Goal: Transaction & Acquisition: Subscribe to service/newsletter

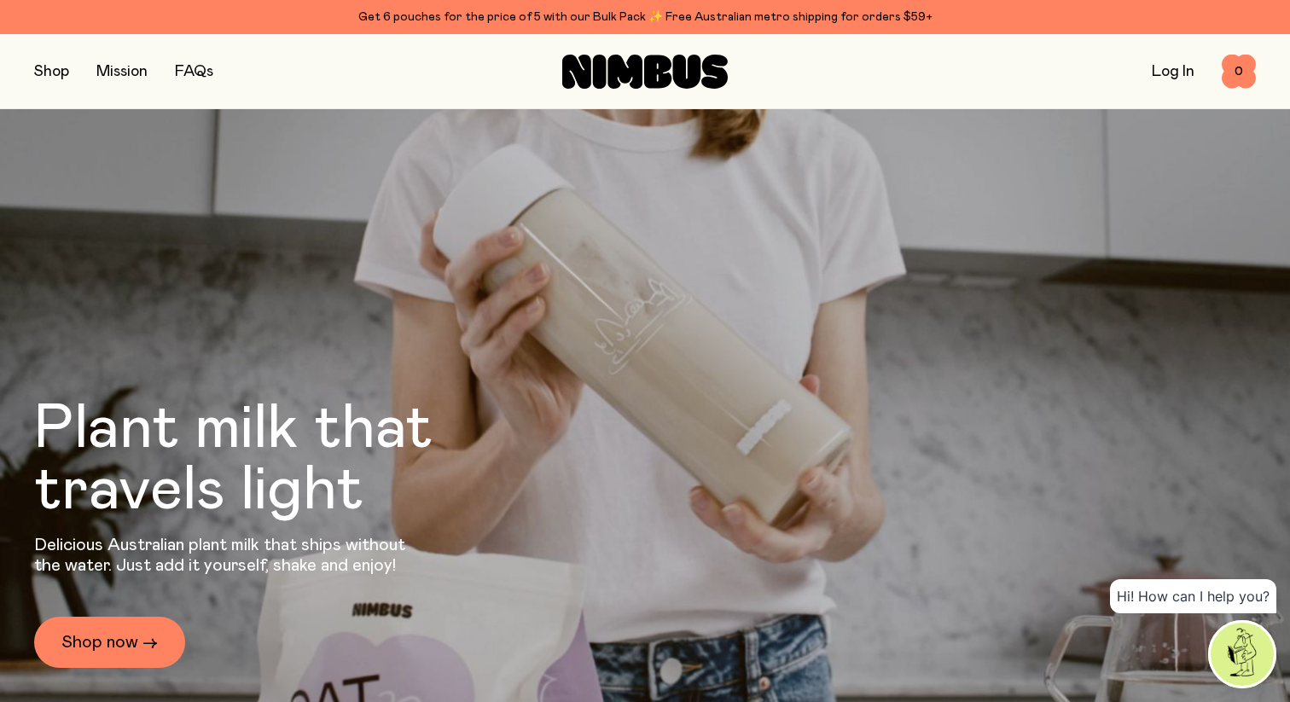
click at [1178, 65] on link "Log In" at bounding box center [1173, 71] width 43 height 15
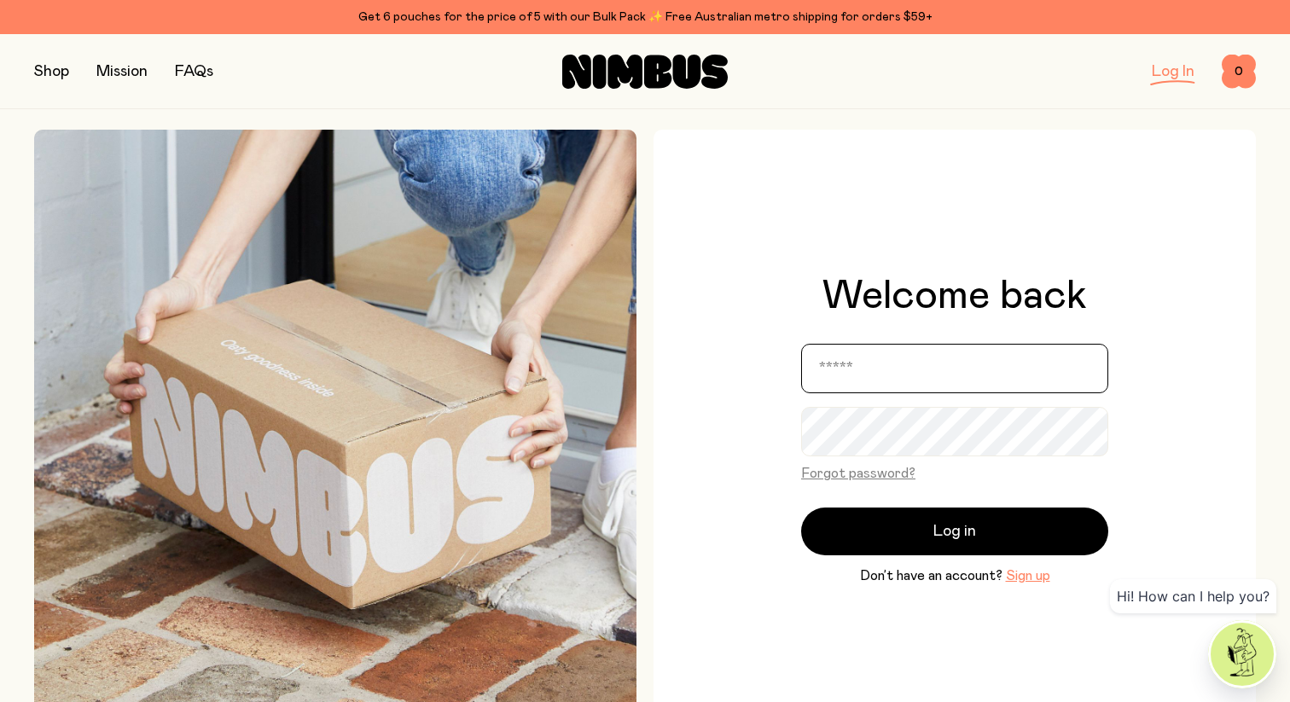
type input "**********"
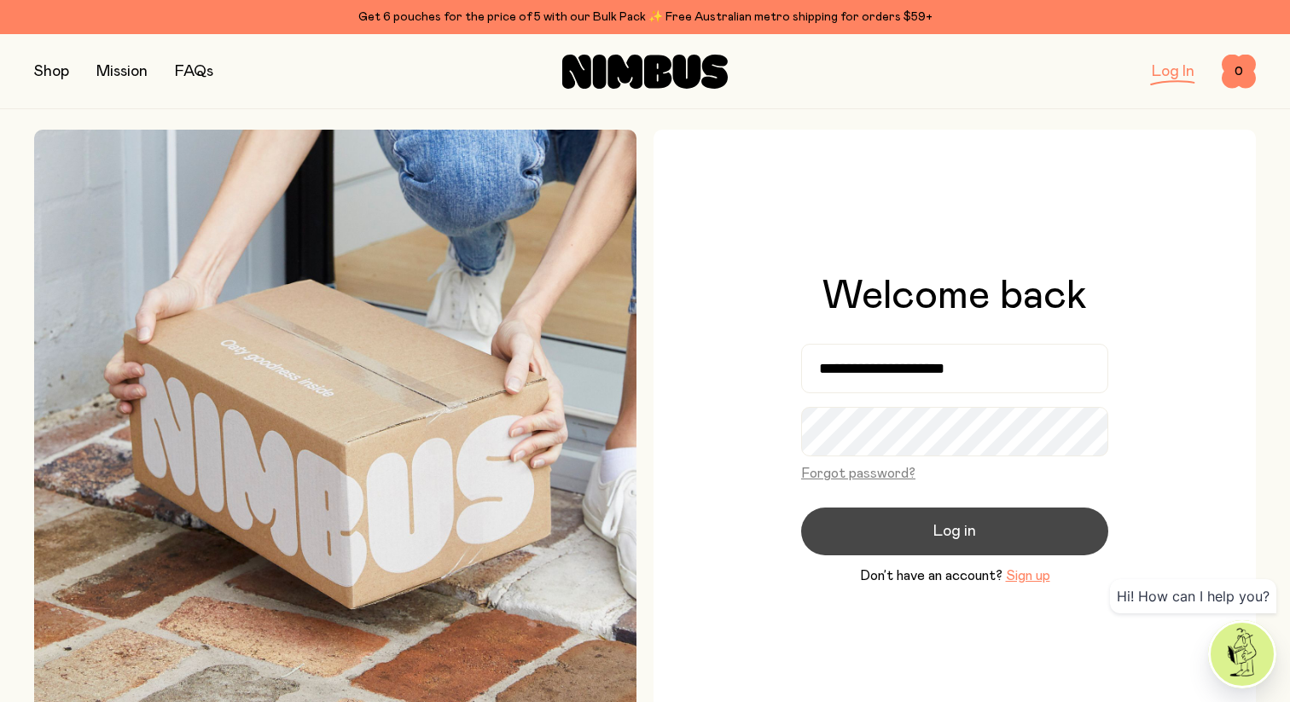
click at [938, 526] on span "Log in" at bounding box center [955, 532] width 43 height 24
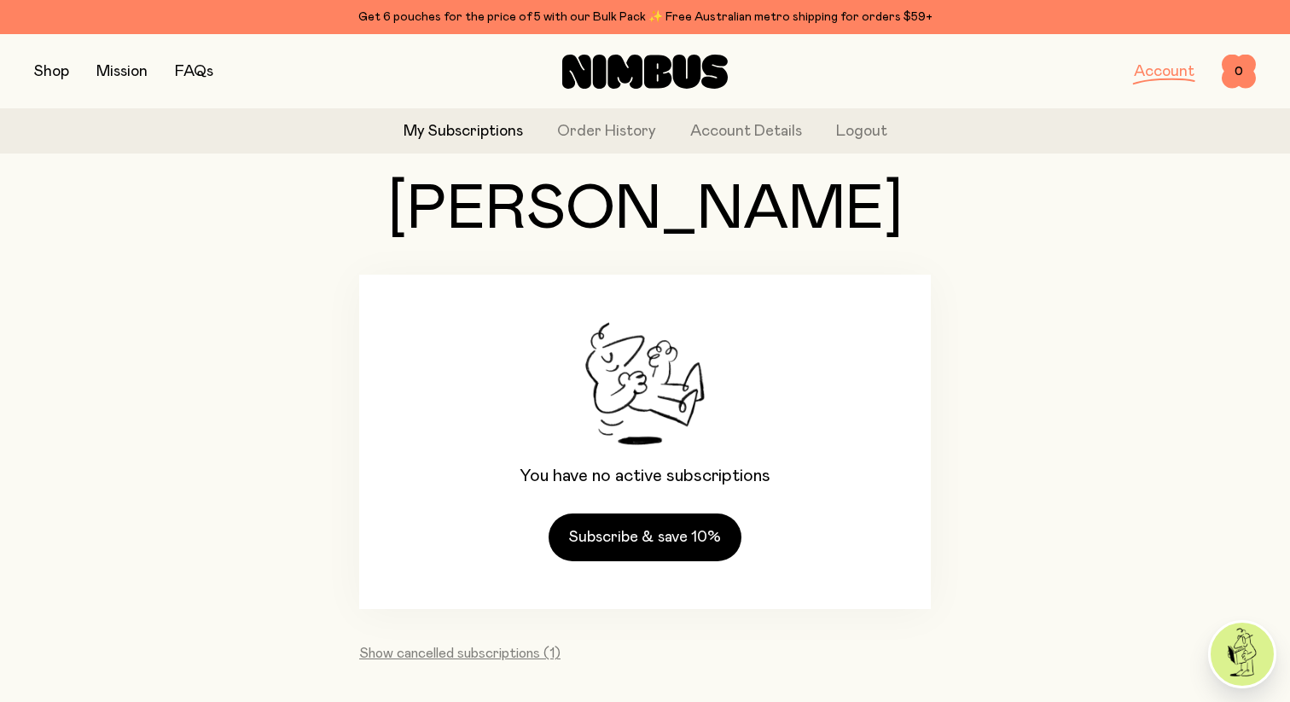
scroll to position [103, 0]
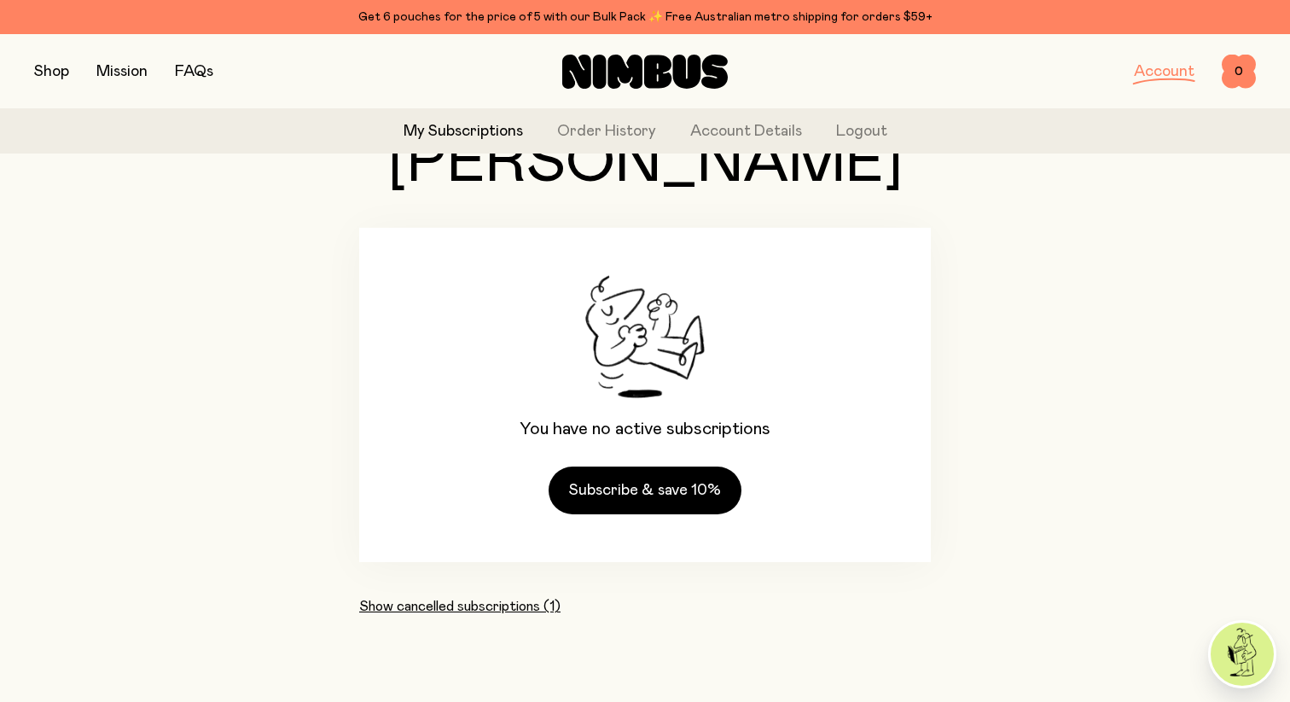
click at [481, 612] on button "Show cancelled subscriptions (1)" at bounding box center [459, 606] width 201 height 20
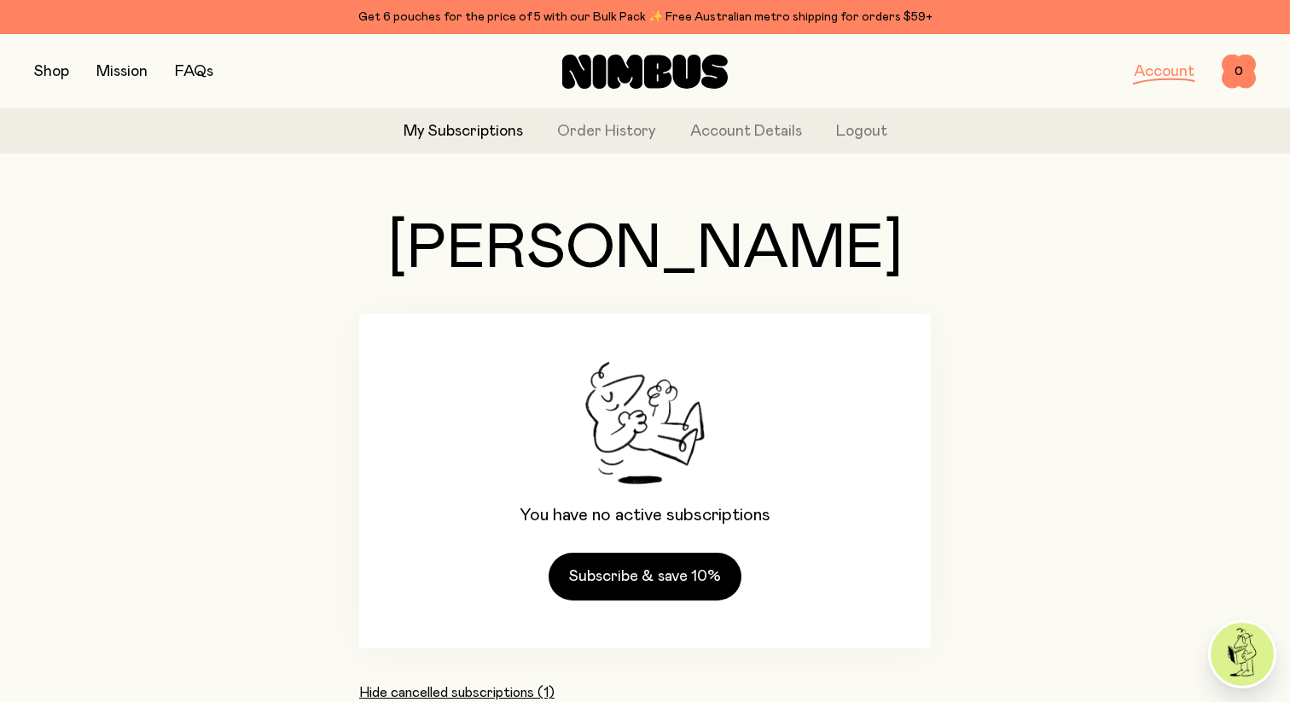
scroll to position [0, 0]
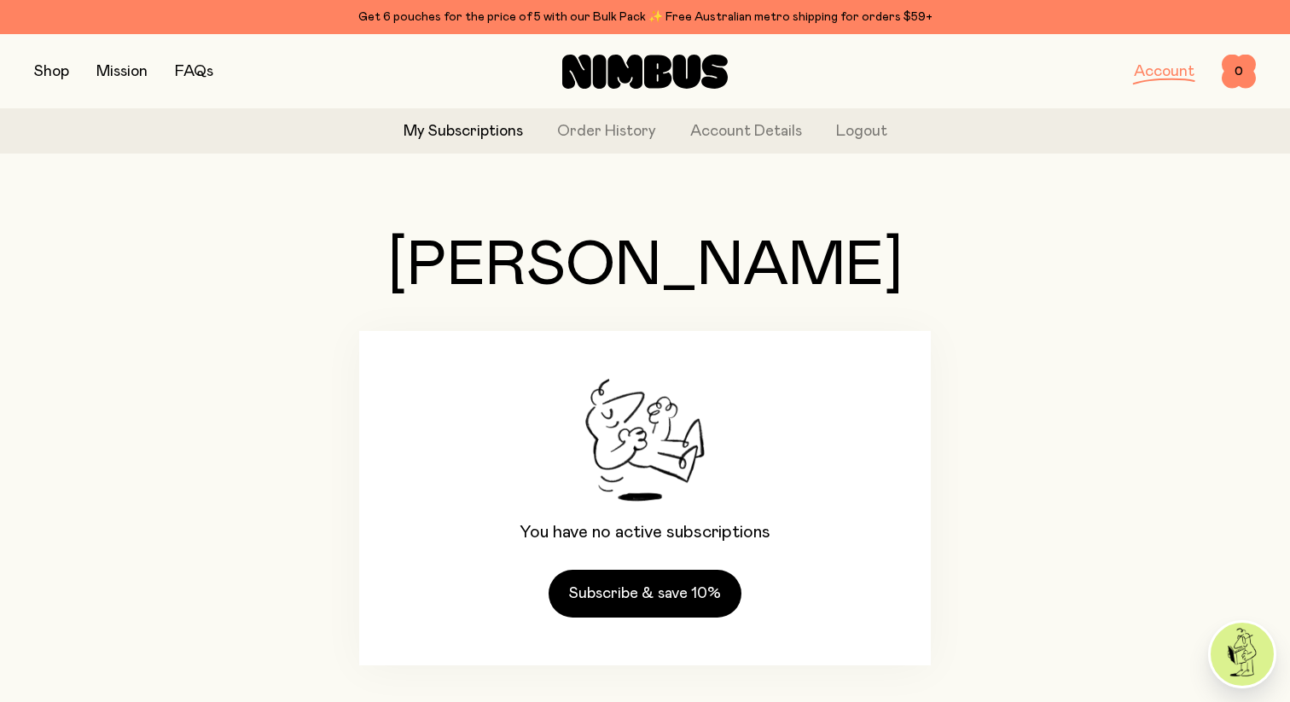
click at [53, 70] on button "button" at bounding box center [51, 72] width 35 height 24
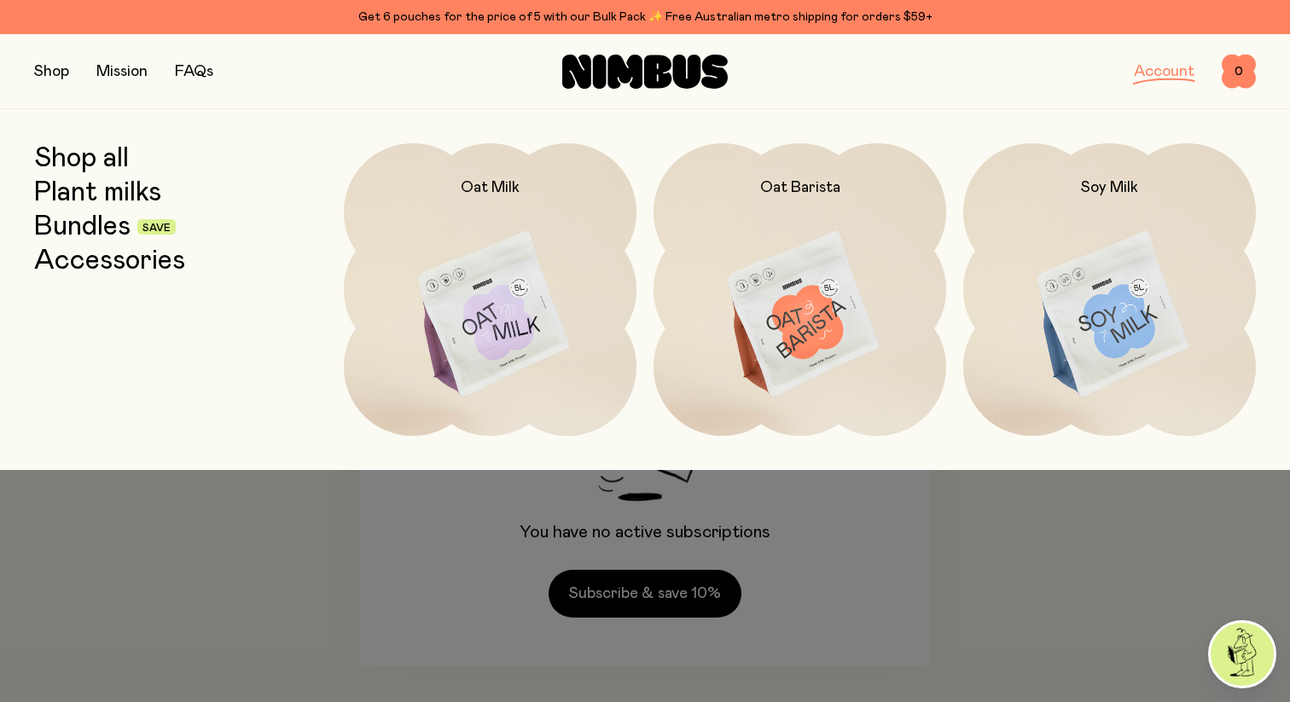
click at [95, 224] on link "Bundles" at bounding box center [82, 227] width 96 height 31
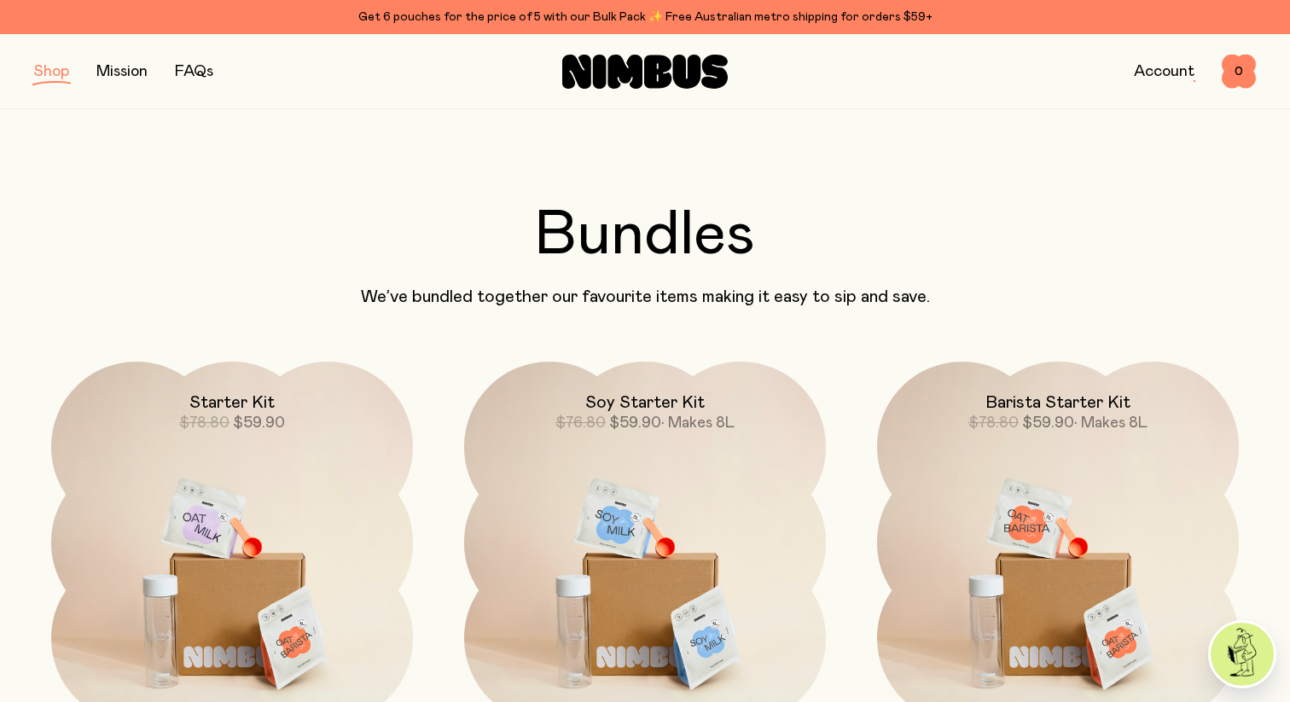
click at [58, 74] on button "button" at bounding box center [51, 72] width 35 height 24
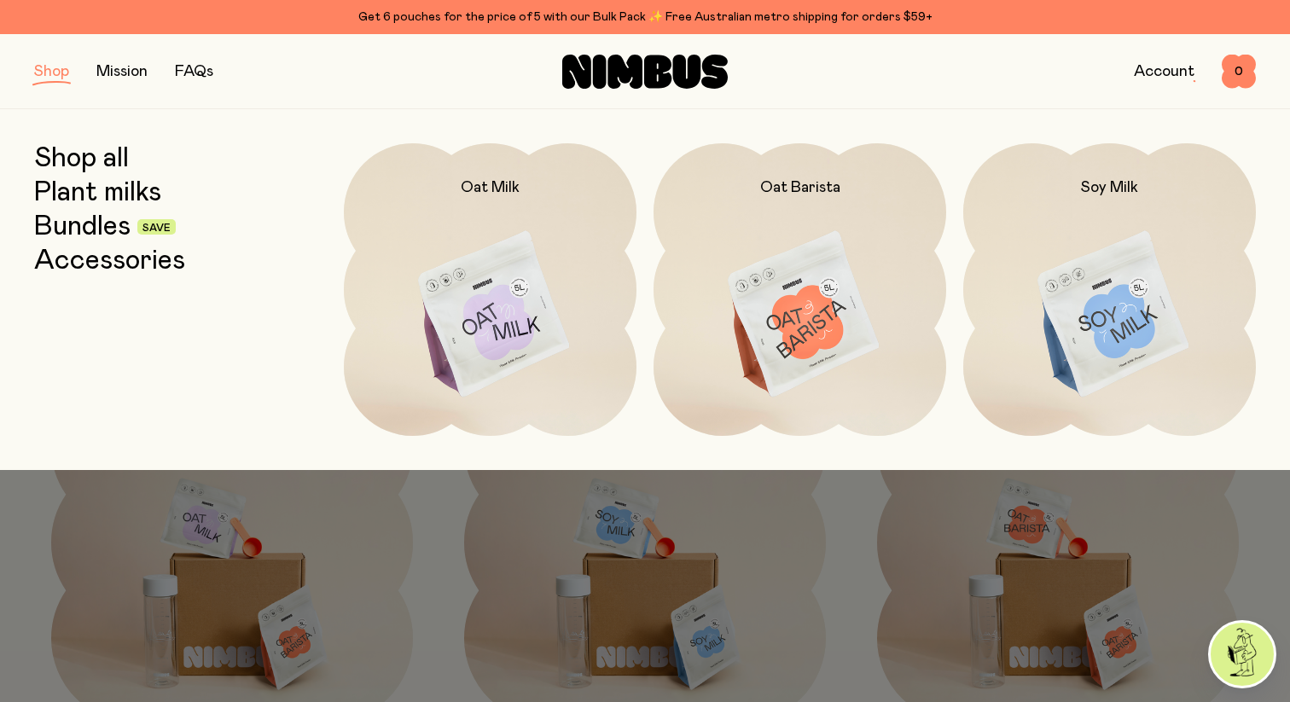
click at [110, 193] on link "Plant milks" at bounding box center [97, 192] width 127 height 31
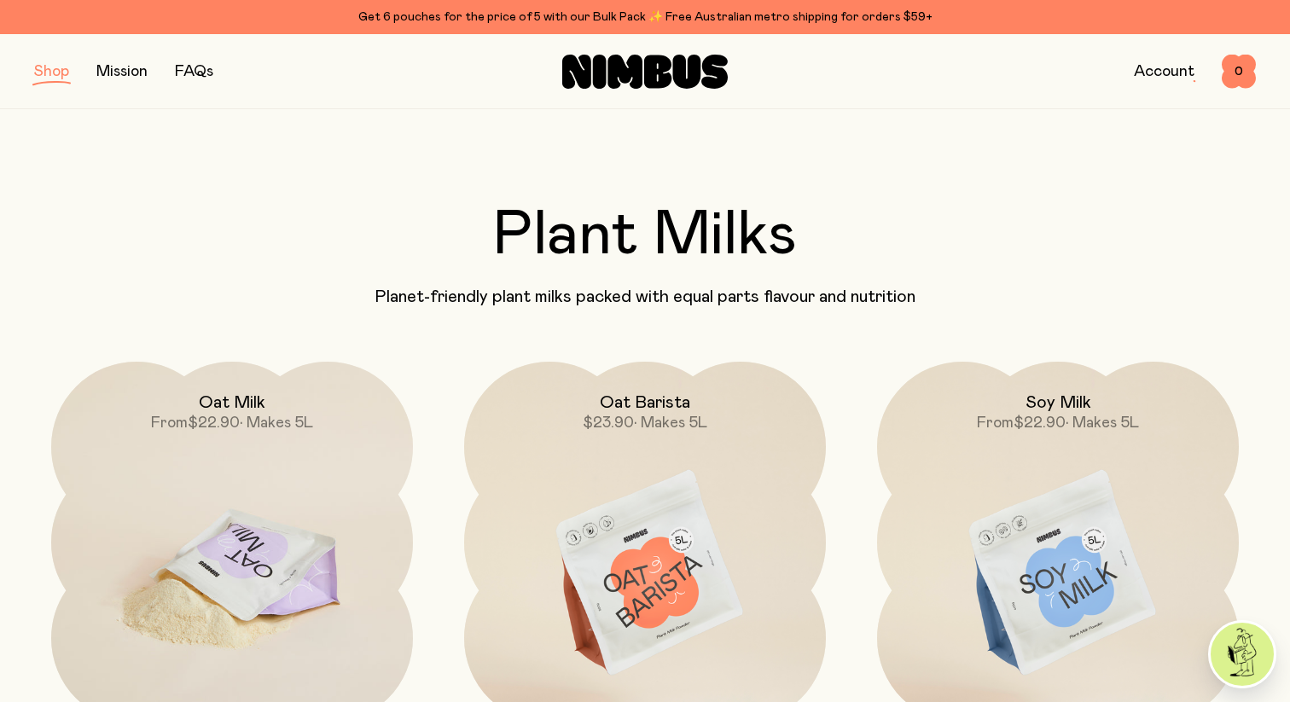
click at [266, 513] on img at bounding box center [232, 574] width 362 height 425
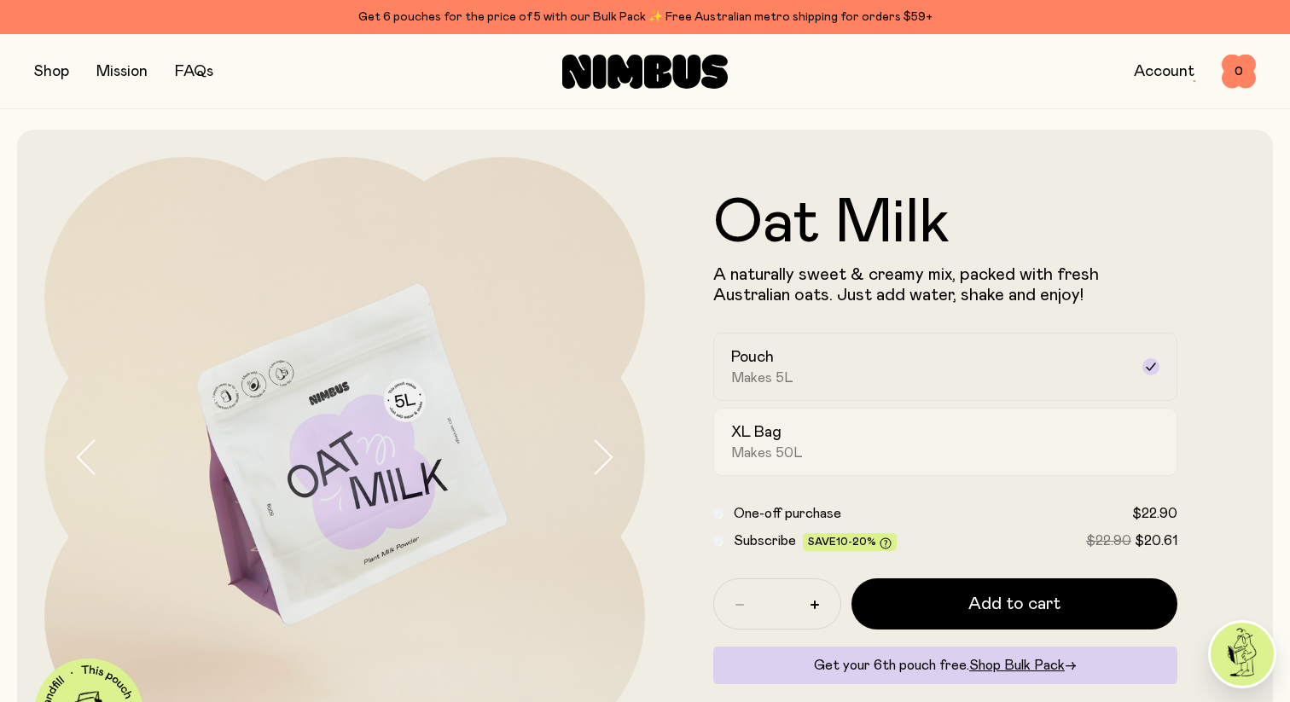
click at [806, 439] on div "XL Bag Makes 50L" at bounding box center [930, 441] width 398 height 39
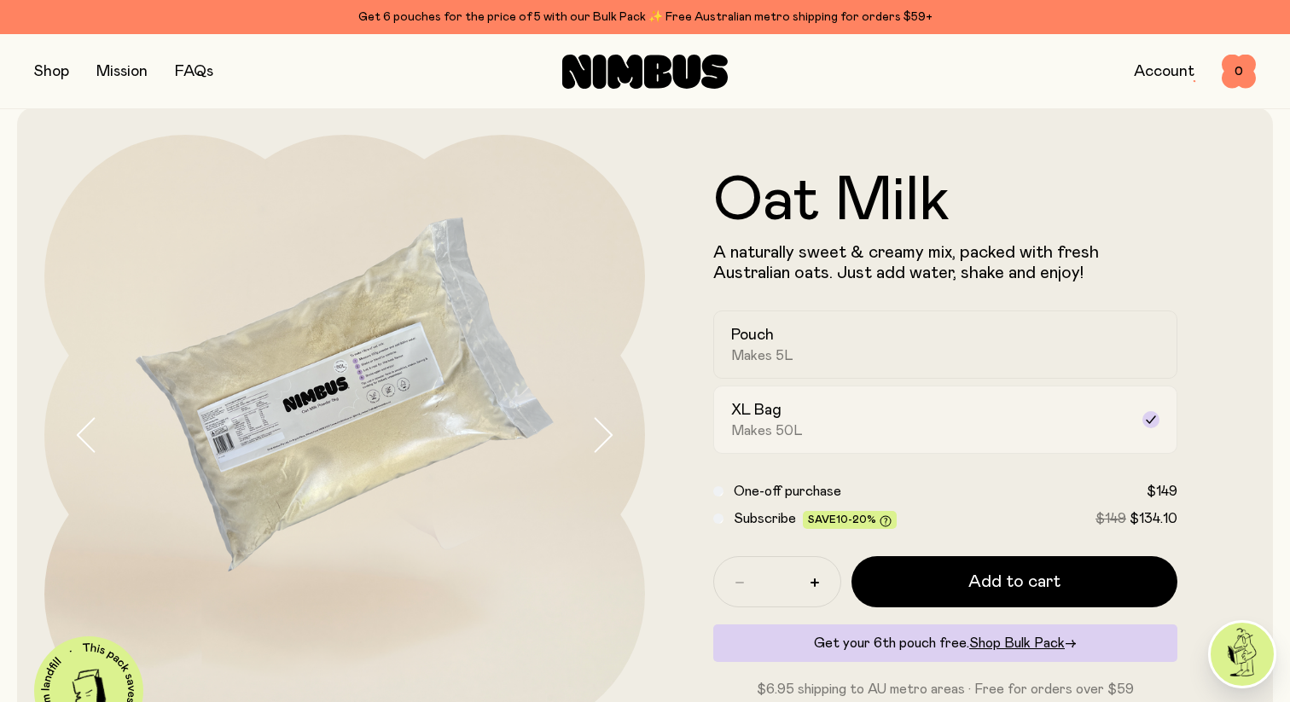
scroll to position [35, 0]
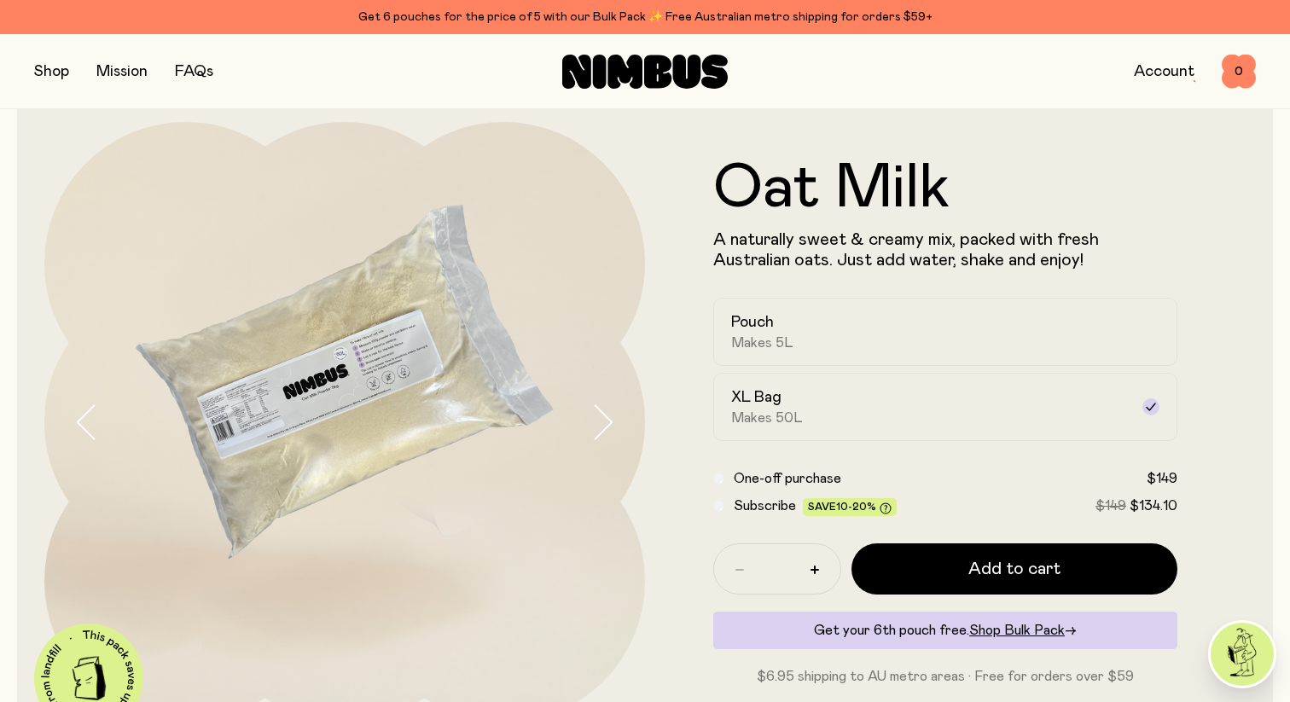
click at [1239, 652] on img at bounding box center [1242, 654] width 63 height 63
click at [1163, 72] on link "Account" at bounding box center [1164, 71] width 61 height 15
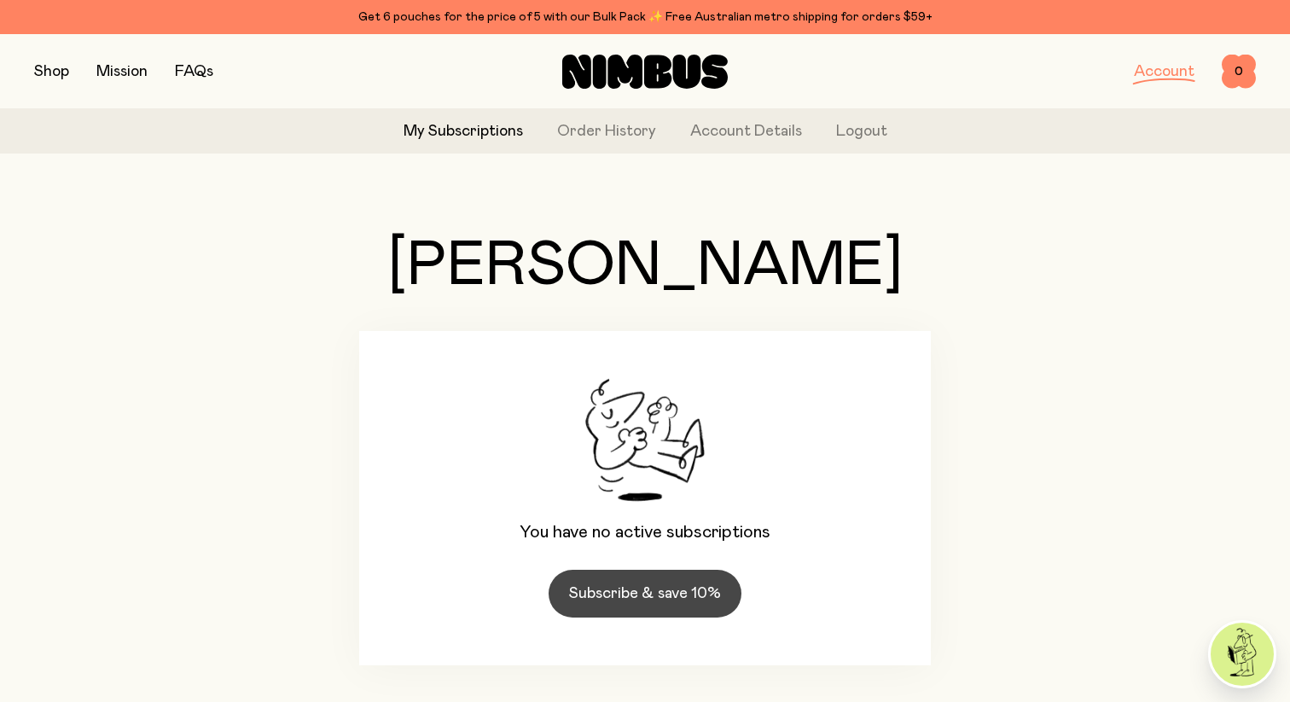
scroll to position [103, 0]
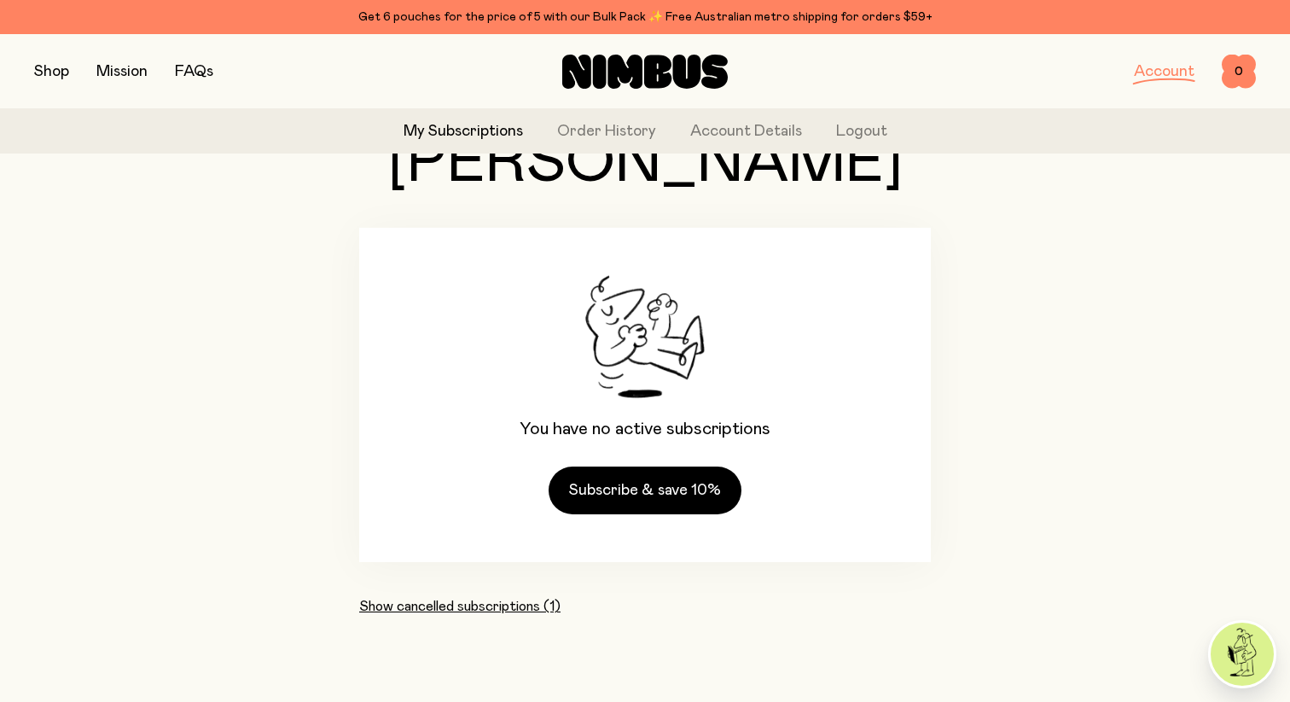
click at [509, 601] on button "Show cancelled subscriptions (1)" at bounding box center [459, 606] width 201 height 20
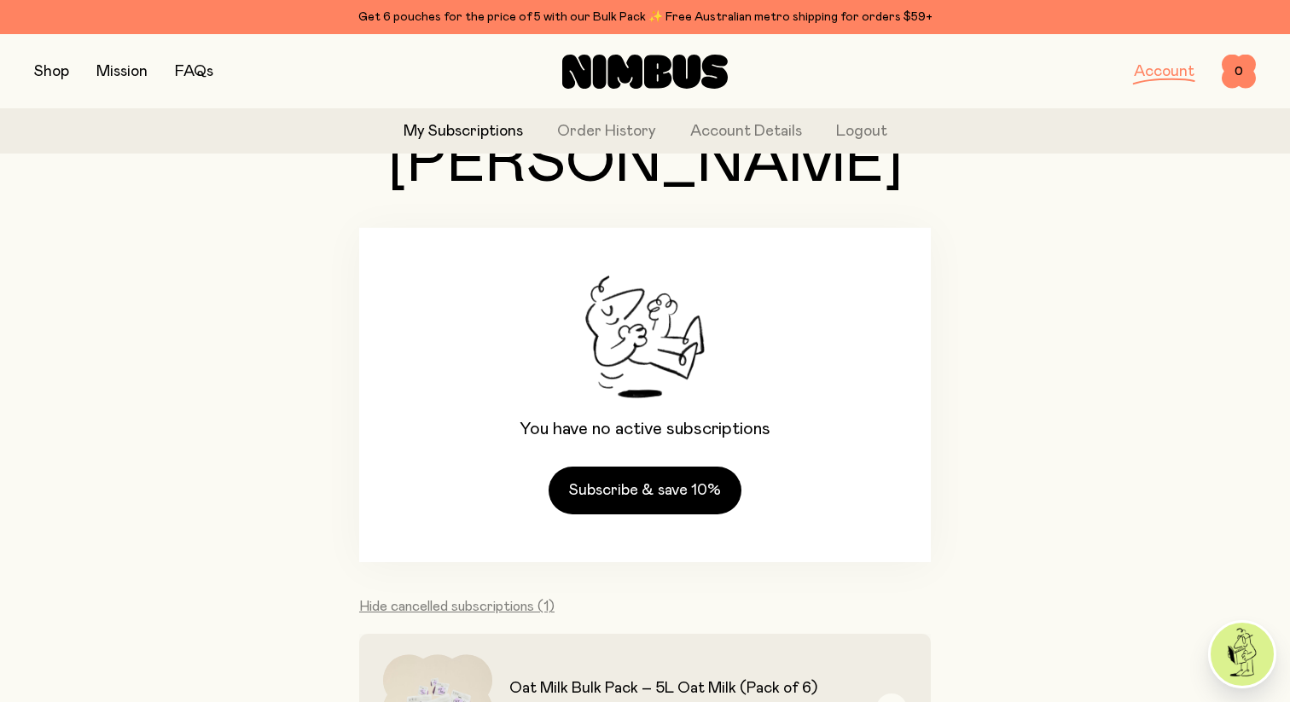
scroll to position [253, 0]
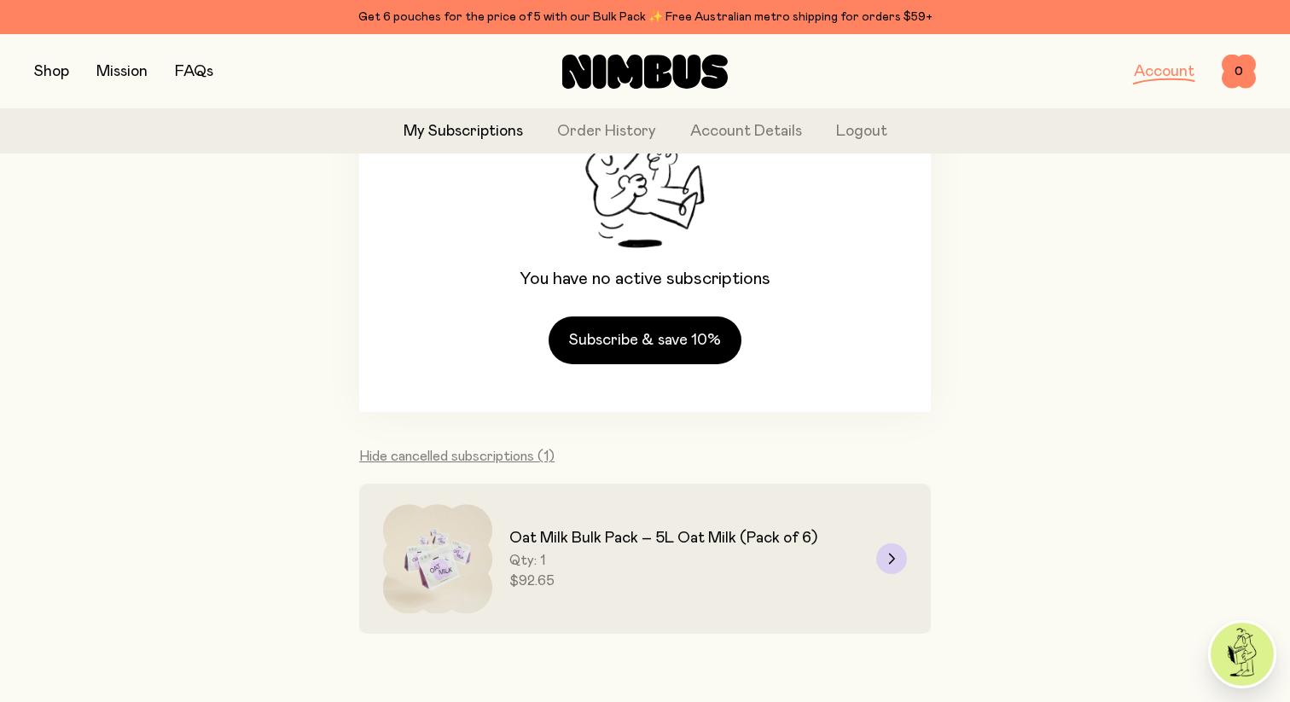
click at [642, 544] on h3 "Oat Milk Bulk Pack – 5L Oat Milk (Pack of 6)" at bounding box center [663, 538] width 308 height 20
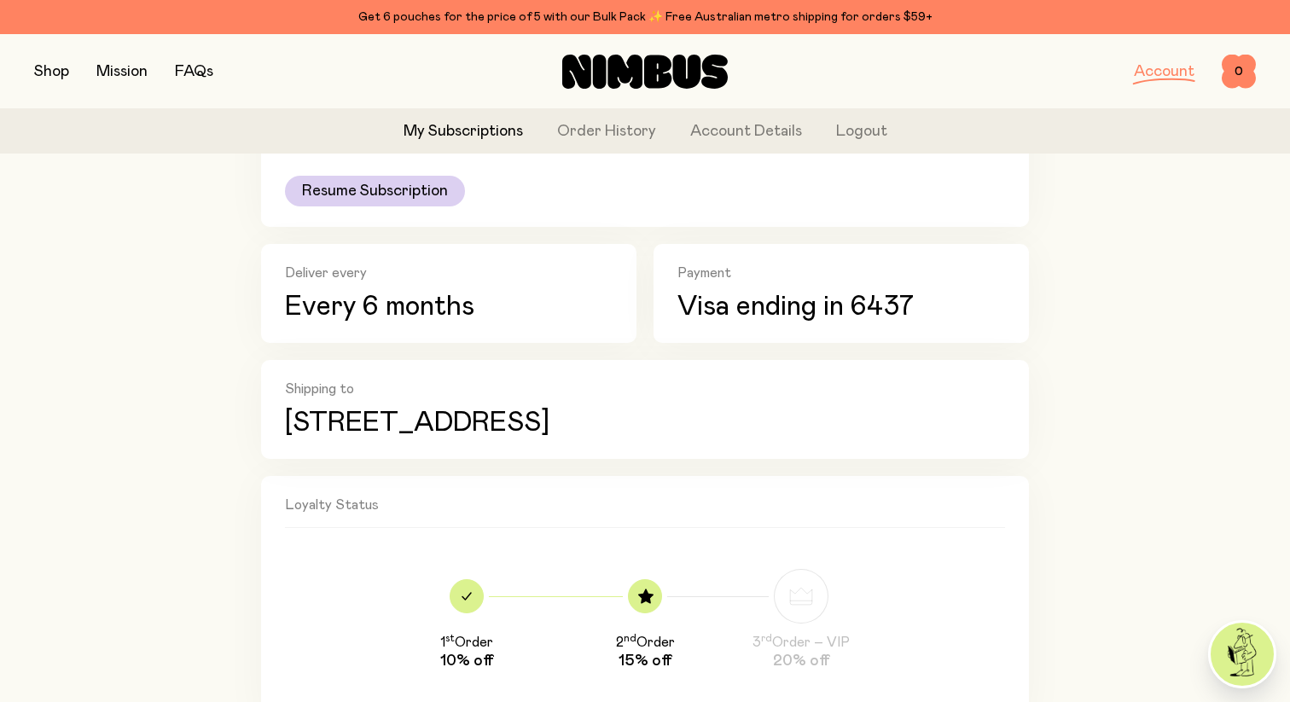
scroll to position [420, 0]
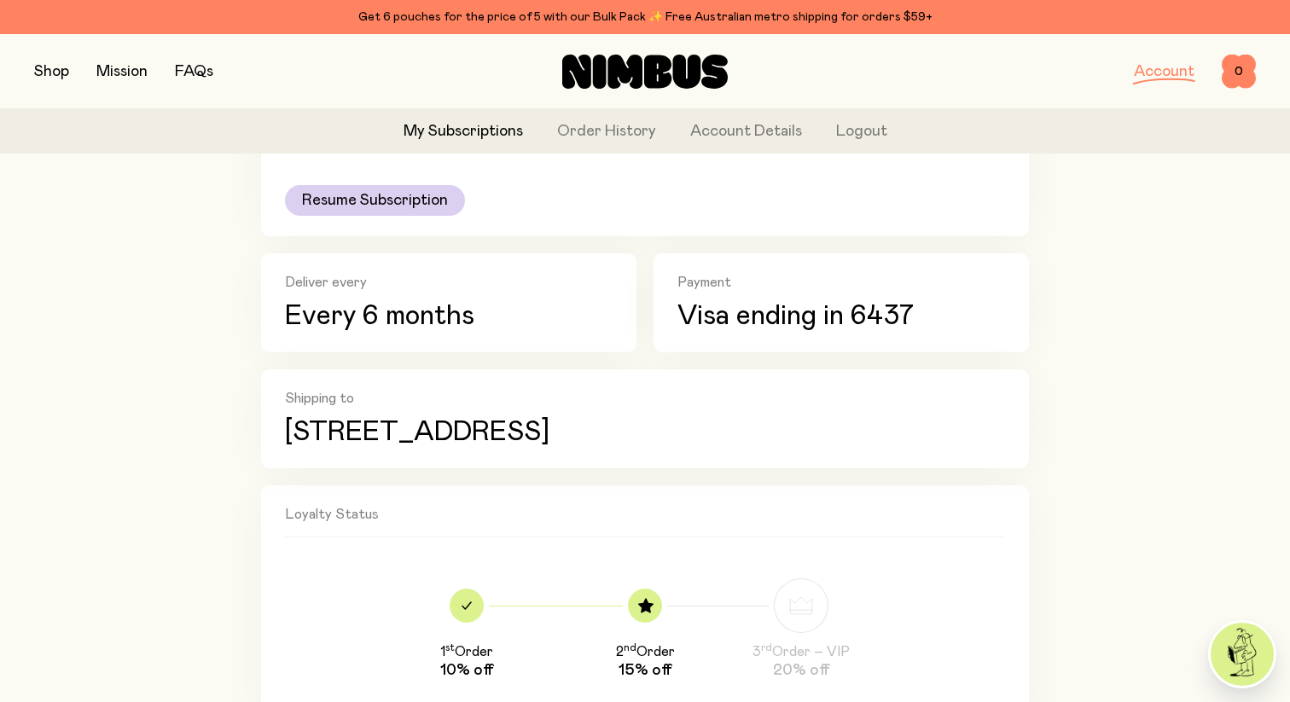
click at [521, 311] on p "Every 6 months" at bounding box center [449, 316] width 328 height 31
click at [465, 314] on p "Every 6 months" at bounding box center [449, 316] width 328 height 31
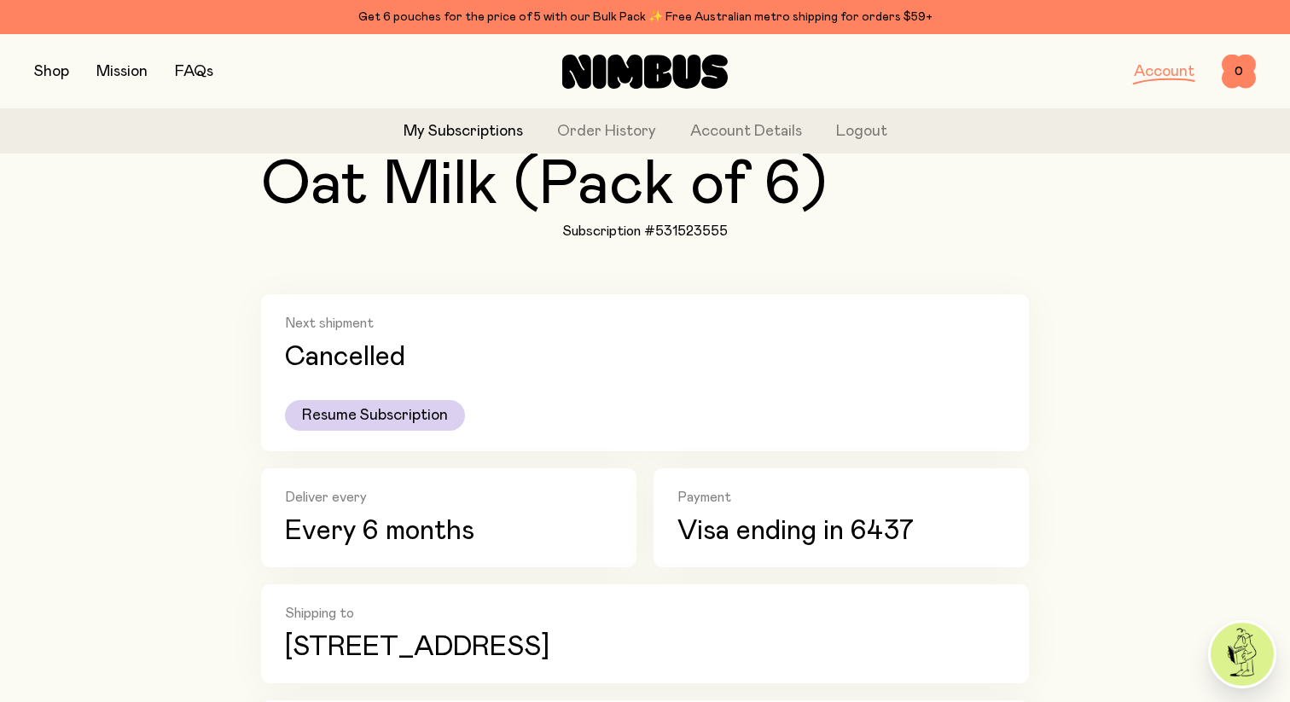
scroll to position [177, 0]
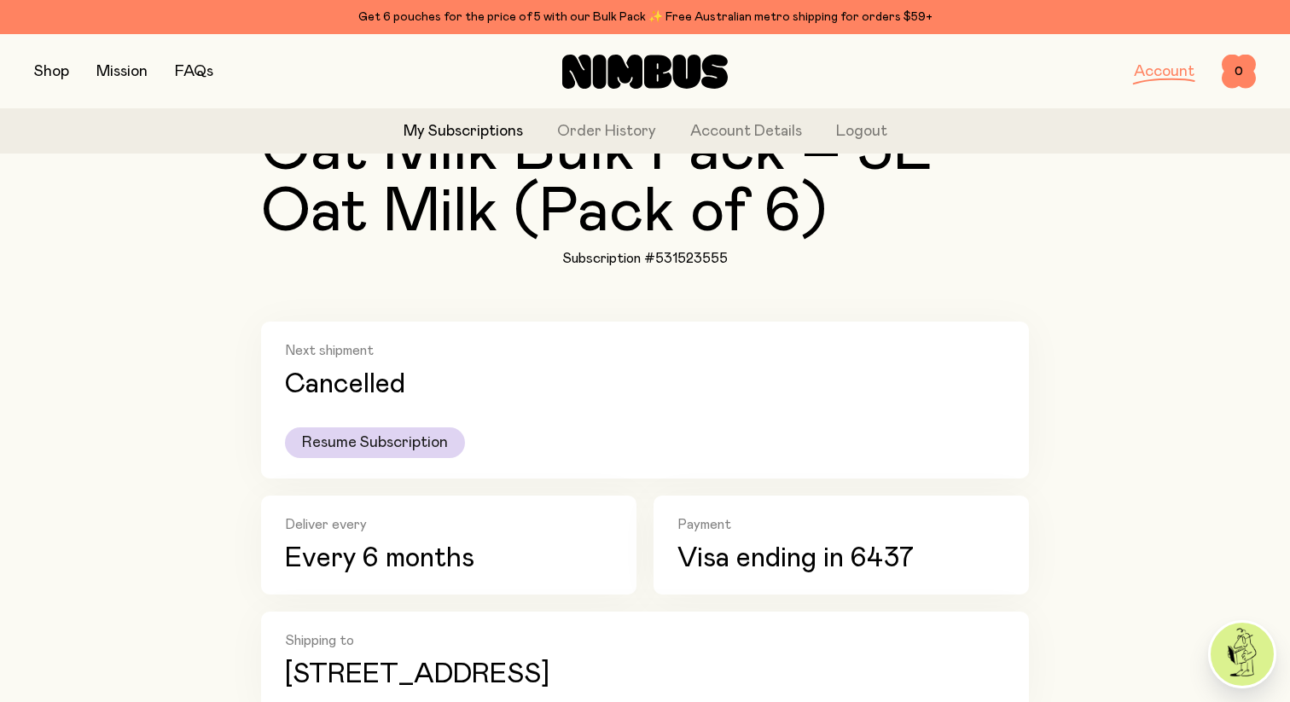
click at [378, 449] on span "Resume Subscription" at bounding box center [375, 443] width 146 height 24
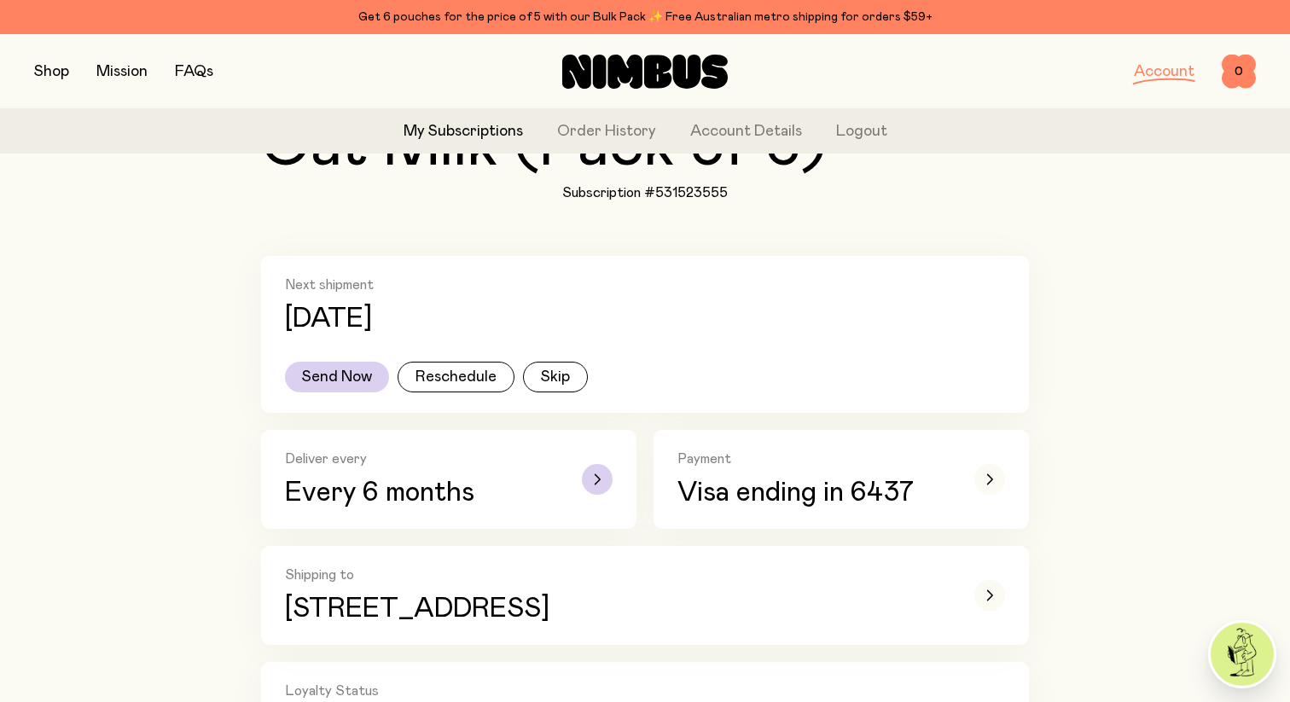
scroll to position [253, 0]
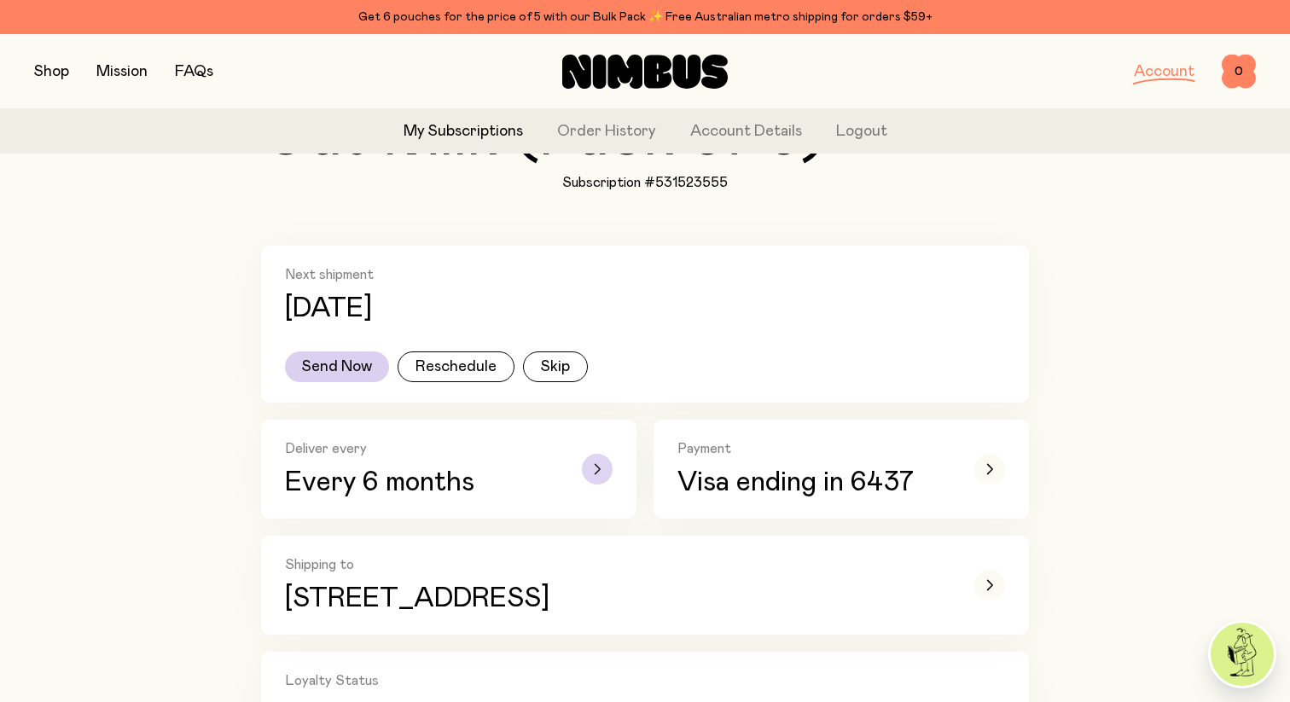
click at [601, 470] on div "button" at bounding box center [597, 469] width 31 height 31
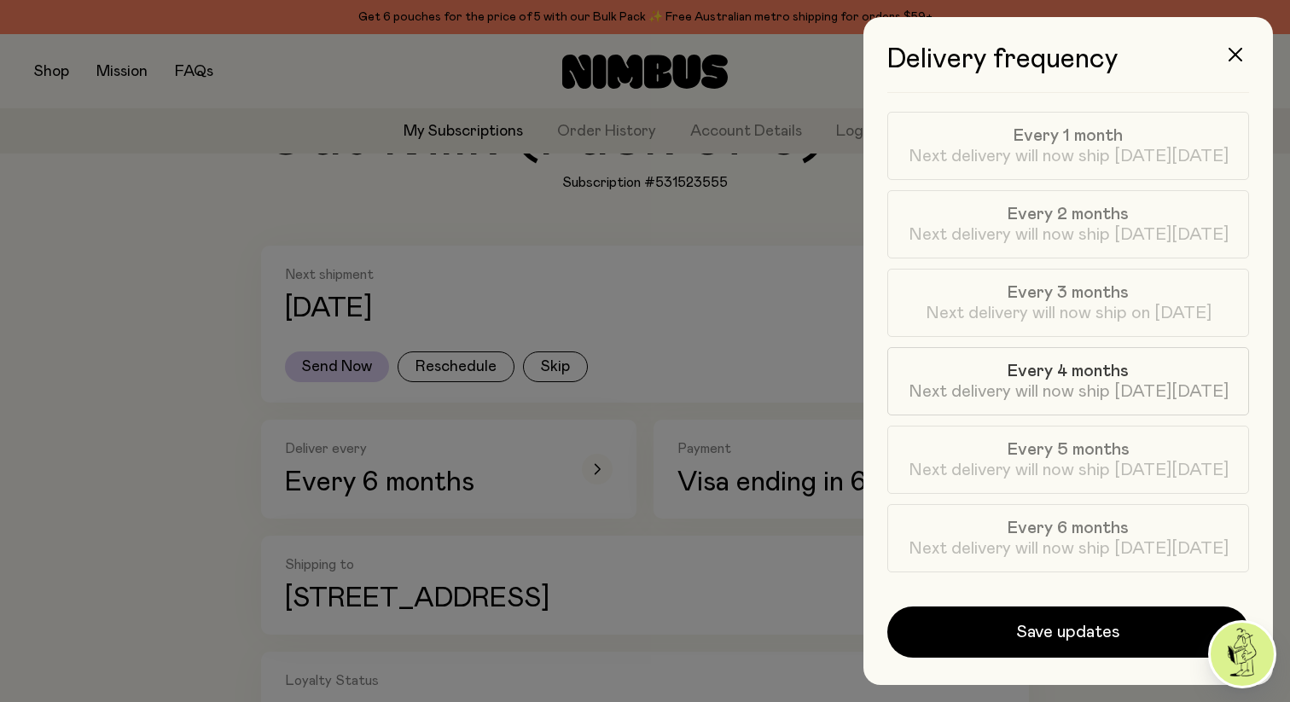
scroll to position [82, 0]
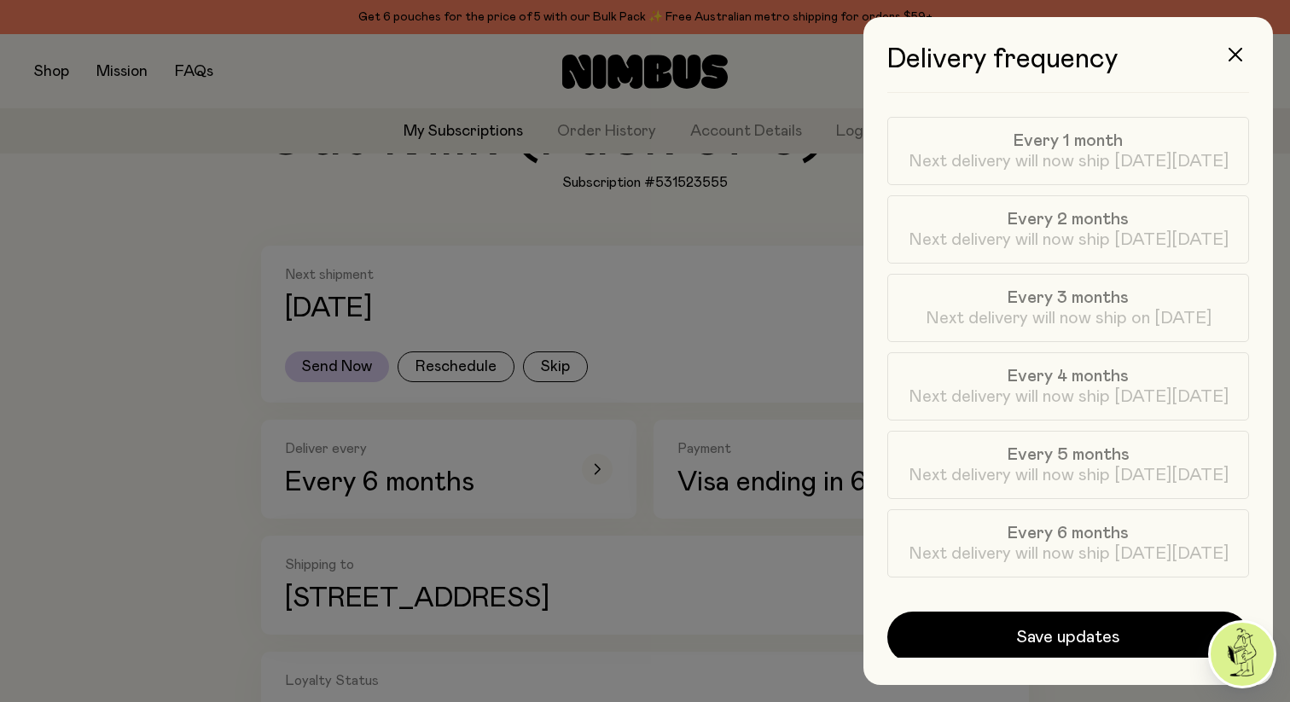
click at [720, 352] on div at bounding box center [645, 351] width 1290 height 702
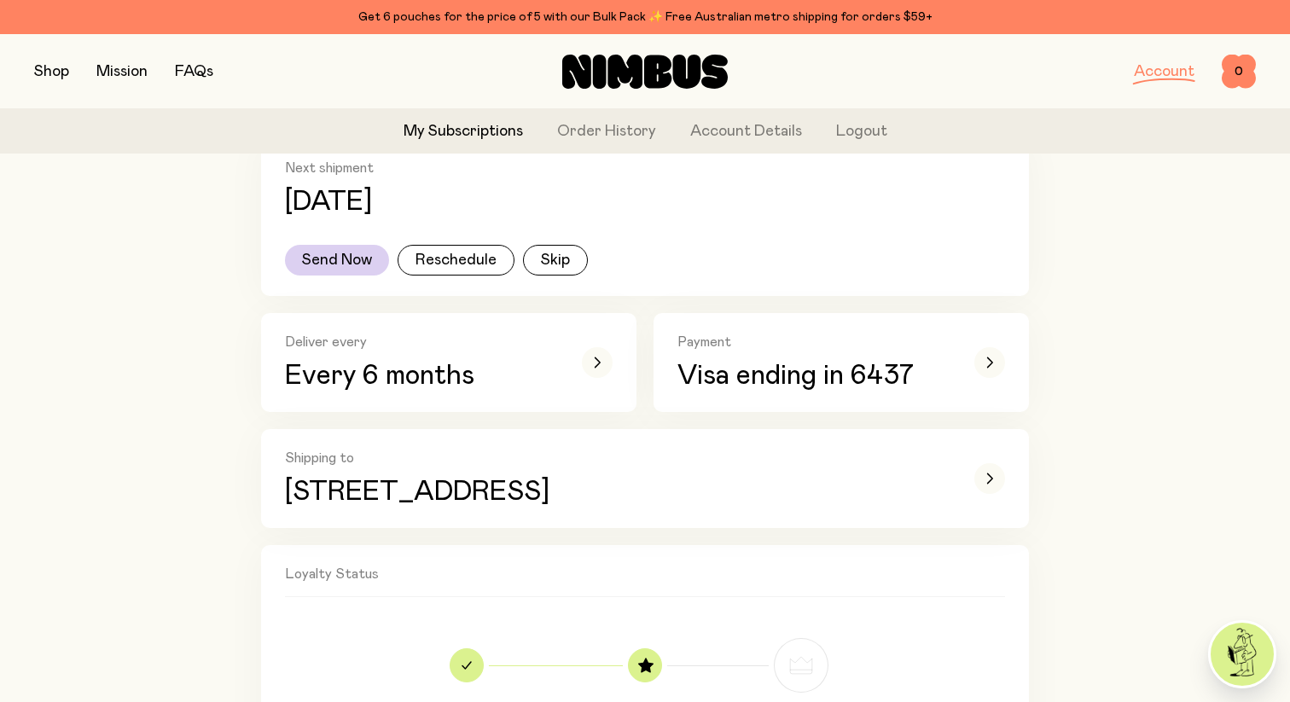
scroll to position [364, 0]
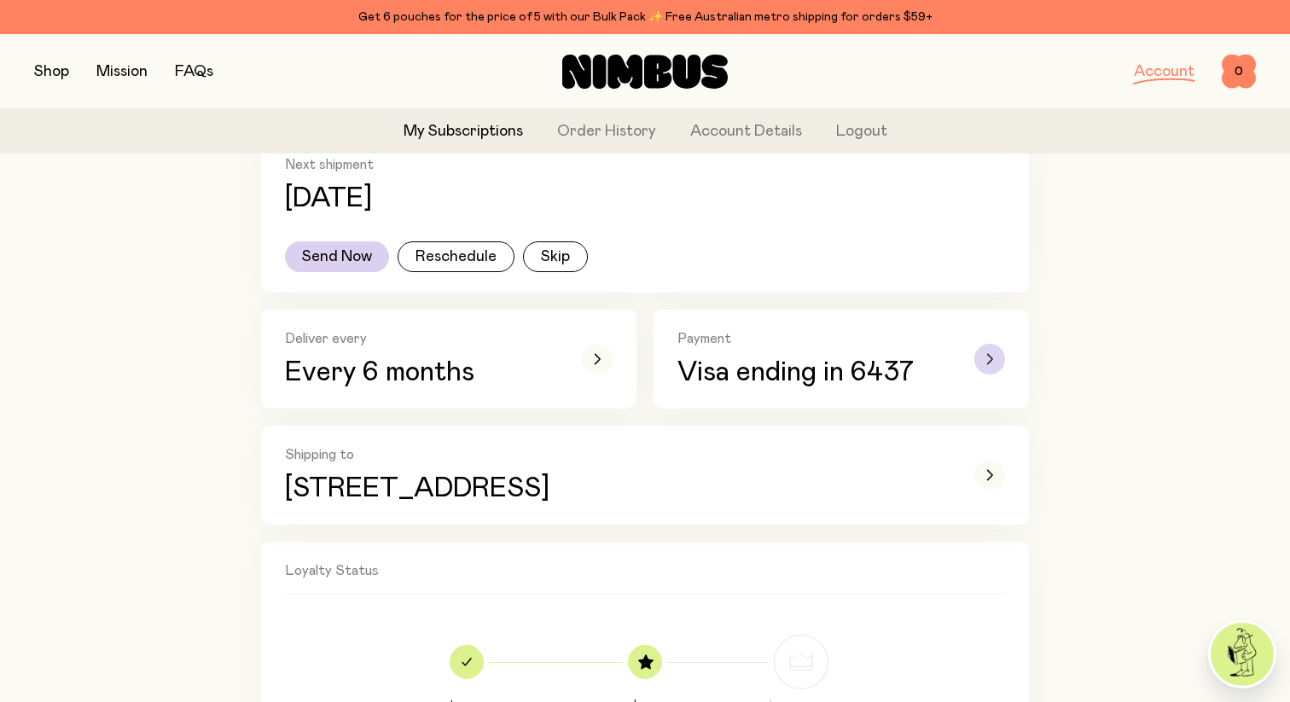
click at [992, 356] on icon "button" at bounding box center [989, 359] width 7 height 10
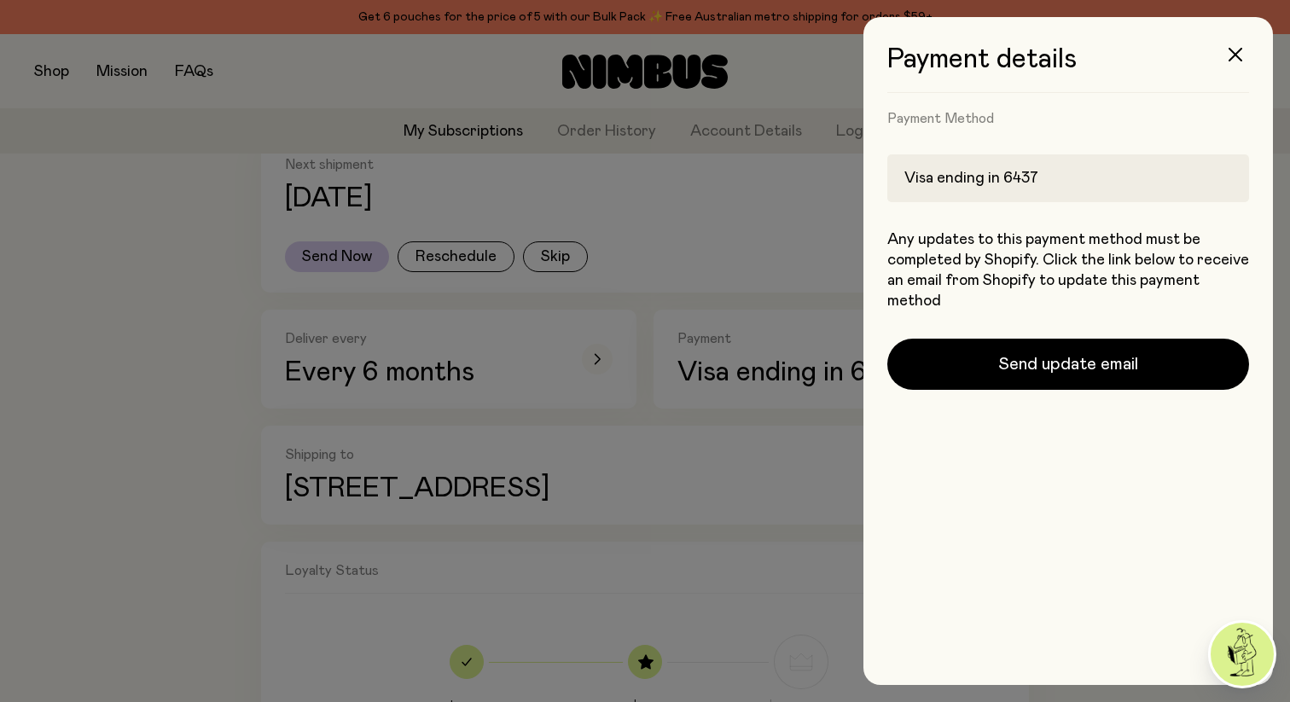
click at [1074, 184] on div "Visa ending in 6437" at bounding box center [1068, 178] width 362 height 48
click at [1055, 169] on div "Visa ending in 6437" at bounding box center [1068, 178] width 362 height 48
click at [1027, 172] on div "Visa ending in 6437" at bounding box center [1068, 178] width 362 height 48
click at [980, 126] on h4 "Payment Method" at bounding box center [1068, 118] width 362 height 17
click at [524, 393] on div at bounding box center [645, 351] width 1290 height 702
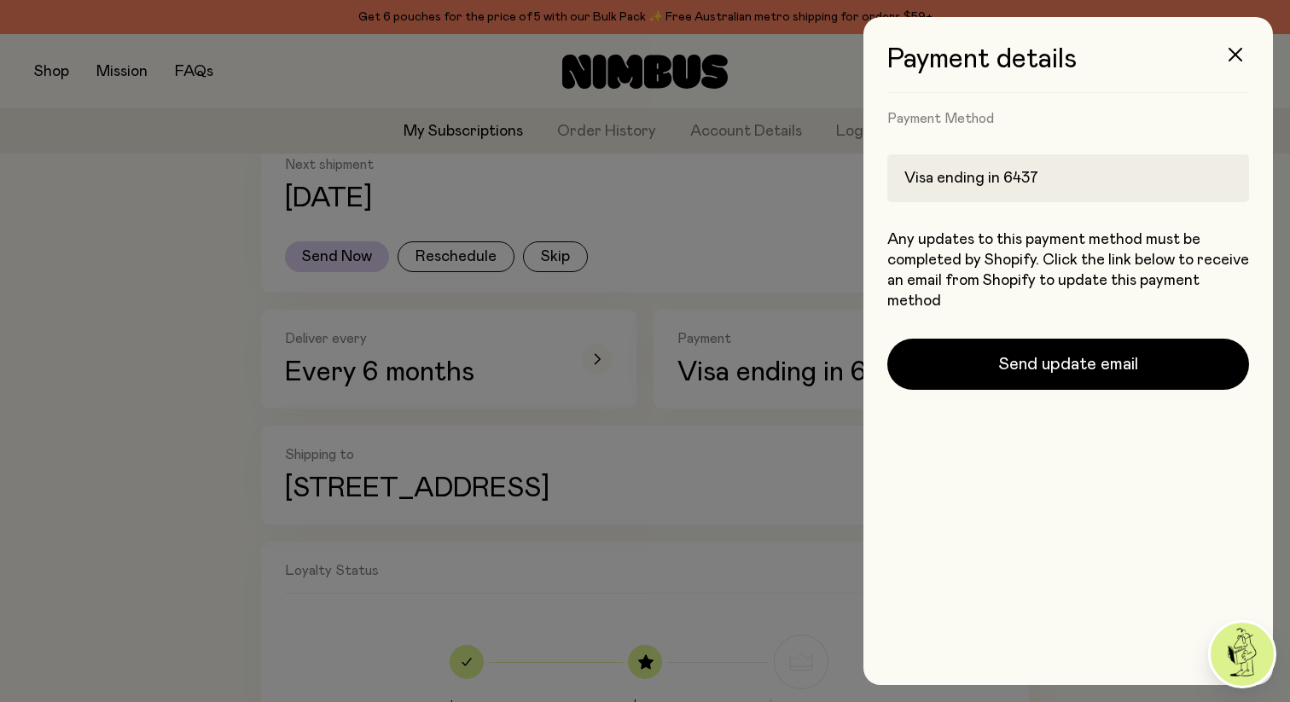
scroll to position [364, 0]
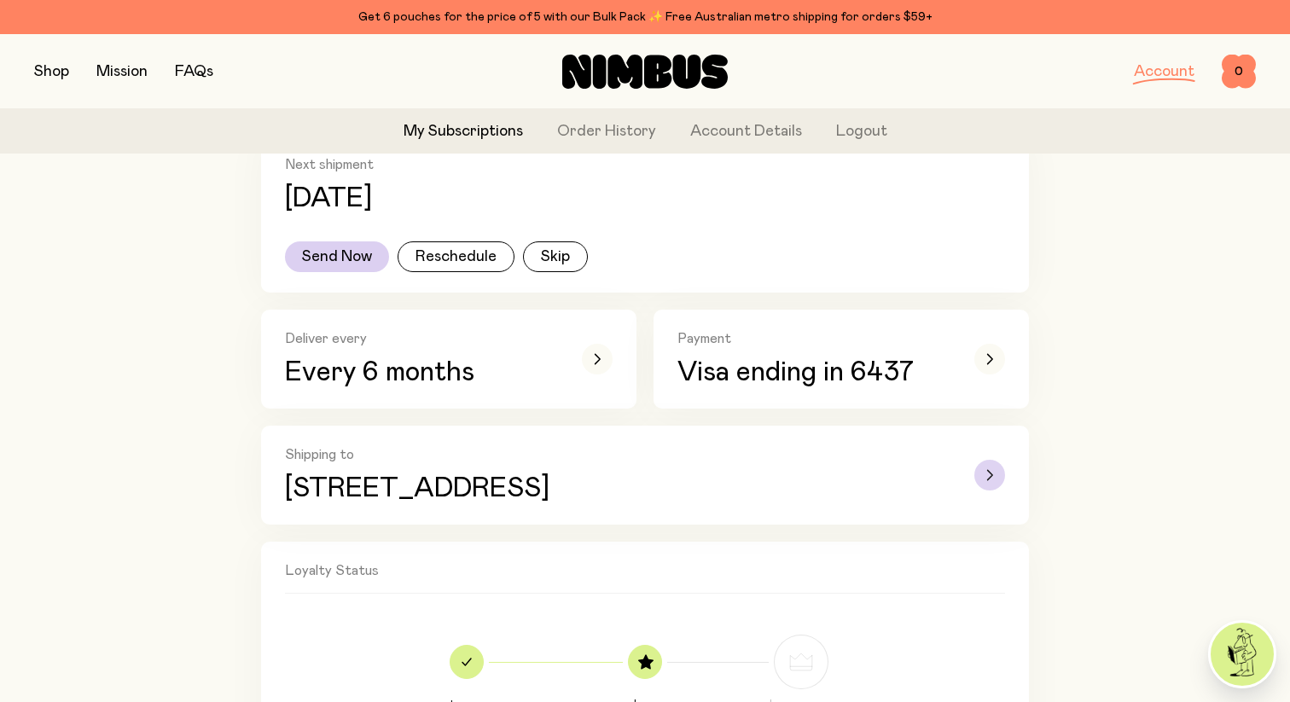
click at [987, 475] on icon "button" at bounding box center [989, 475] width 7 height 10
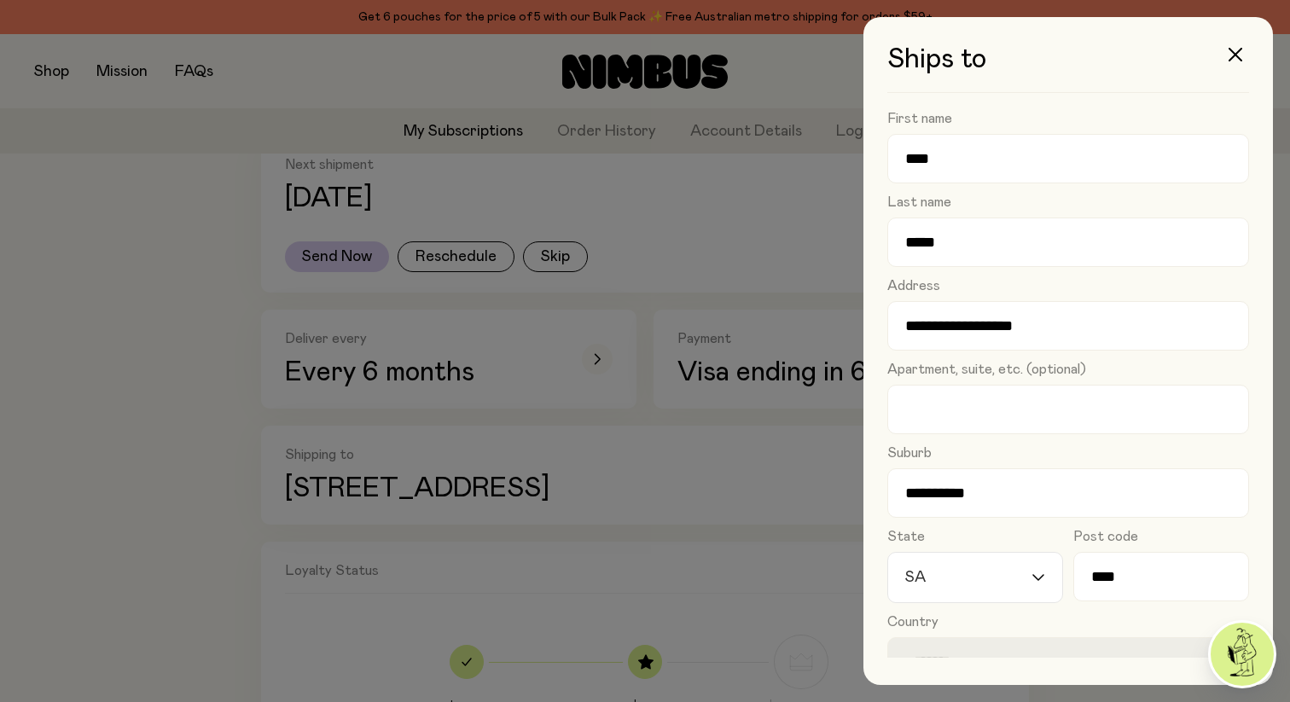
scroll to position [0, 0]
drag, startPoint x: 1051, startPoint y: 328, endPoint x: 798, endPoint y: 327, distance: 253.4
click at [1289, 327] on div "**********" at bounding box center [1290, 351] width 0 height 702
type input "**********"
drag, startPoint x: 998, startPoint y: 489, endPoint x: 856, endPoint y: 491, distance: 141.7
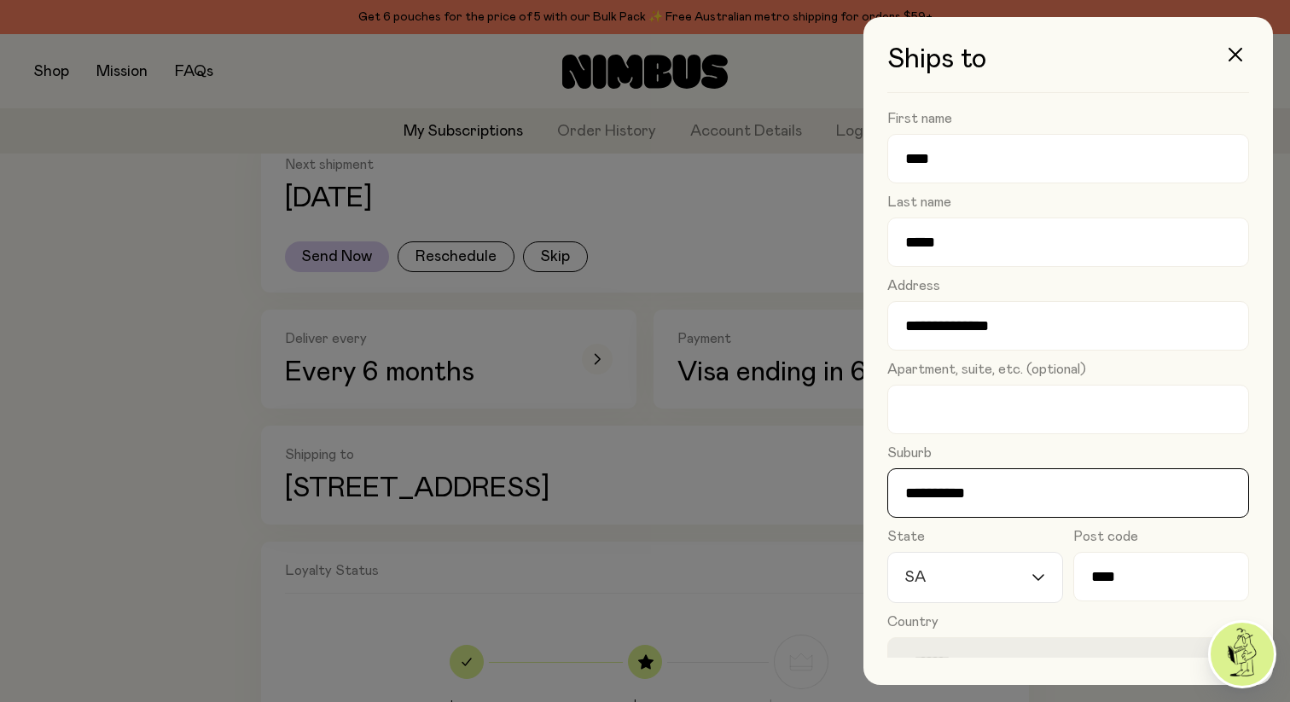
click at [856, 491] on div "**********" at bounding box center [1068, 351] width 444 height 702
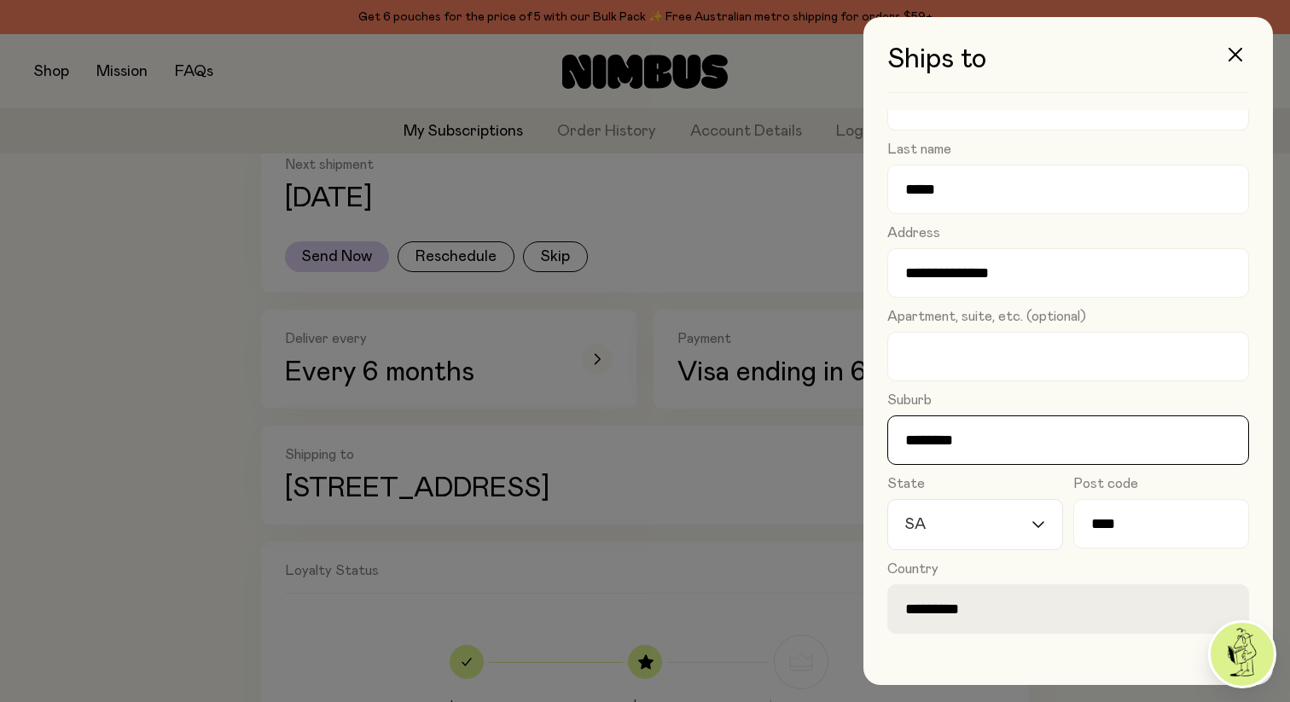
scroll to position [114, 0]
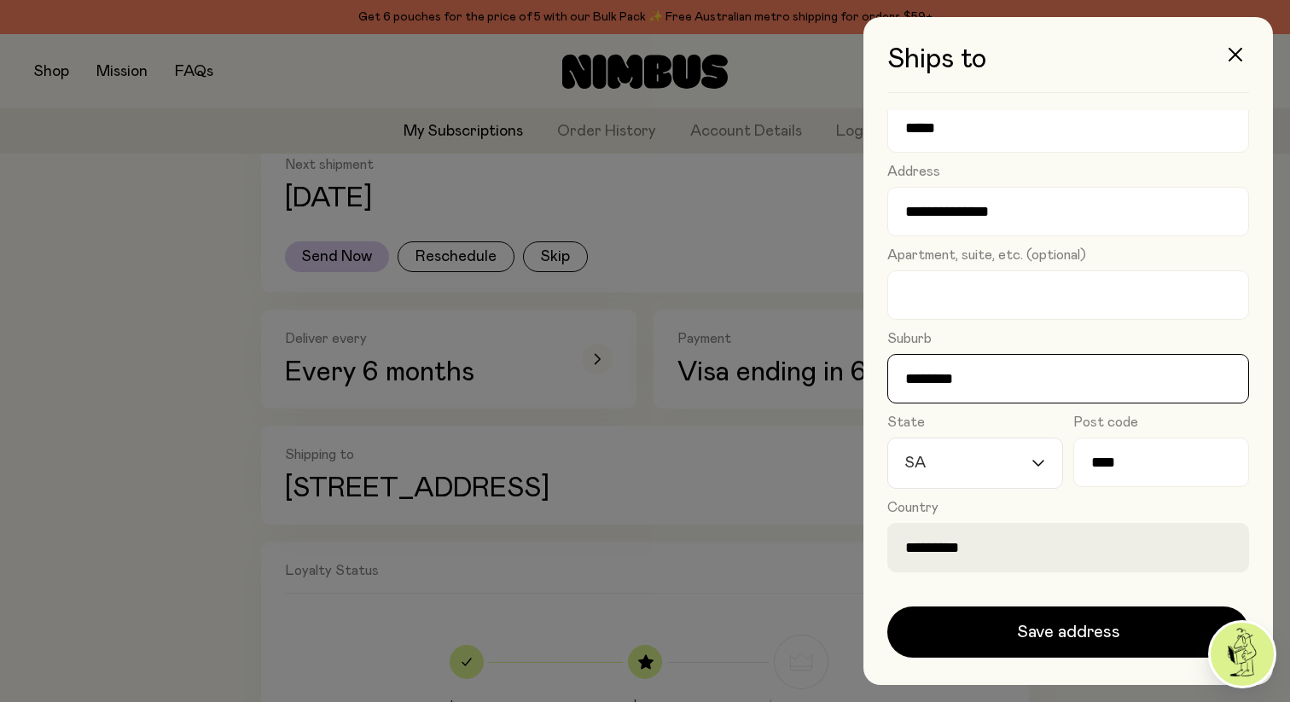
type input "********"
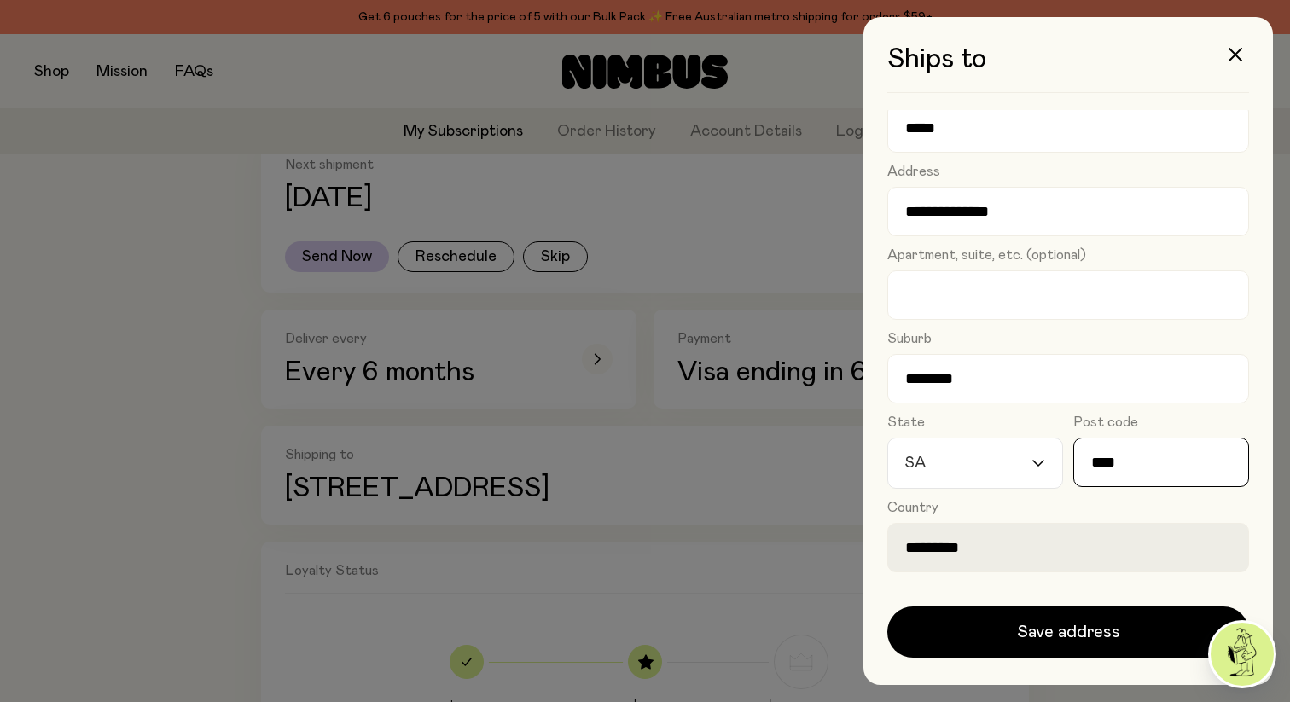
click at [1141, 465] on input "****" at bounding box center [1161, 462] width 176 height 49
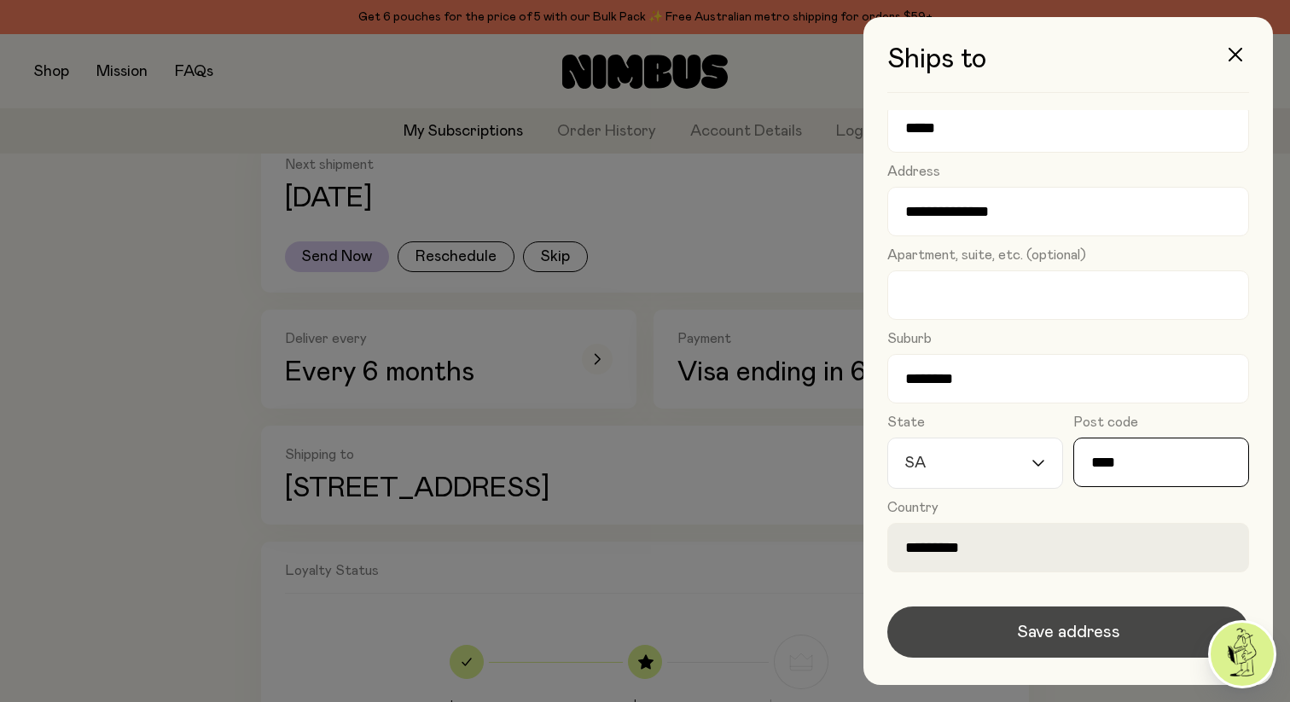
type input "****"
click at [1049, 633] on span "Save address" at bounding box center [1068, 632] width 103 height 24
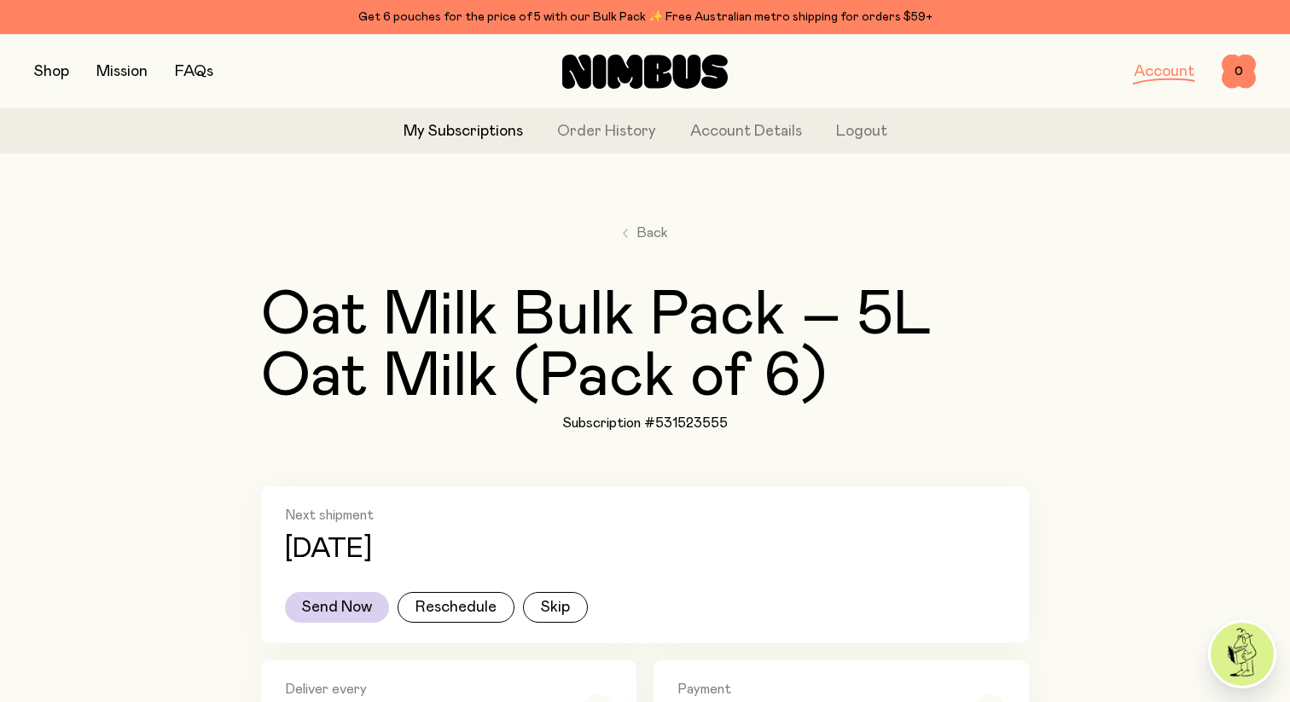
scroll to position [12, 0]
click at [333, 608] on button "Send Now" at bounding box center [337, 608] width 104 height 31
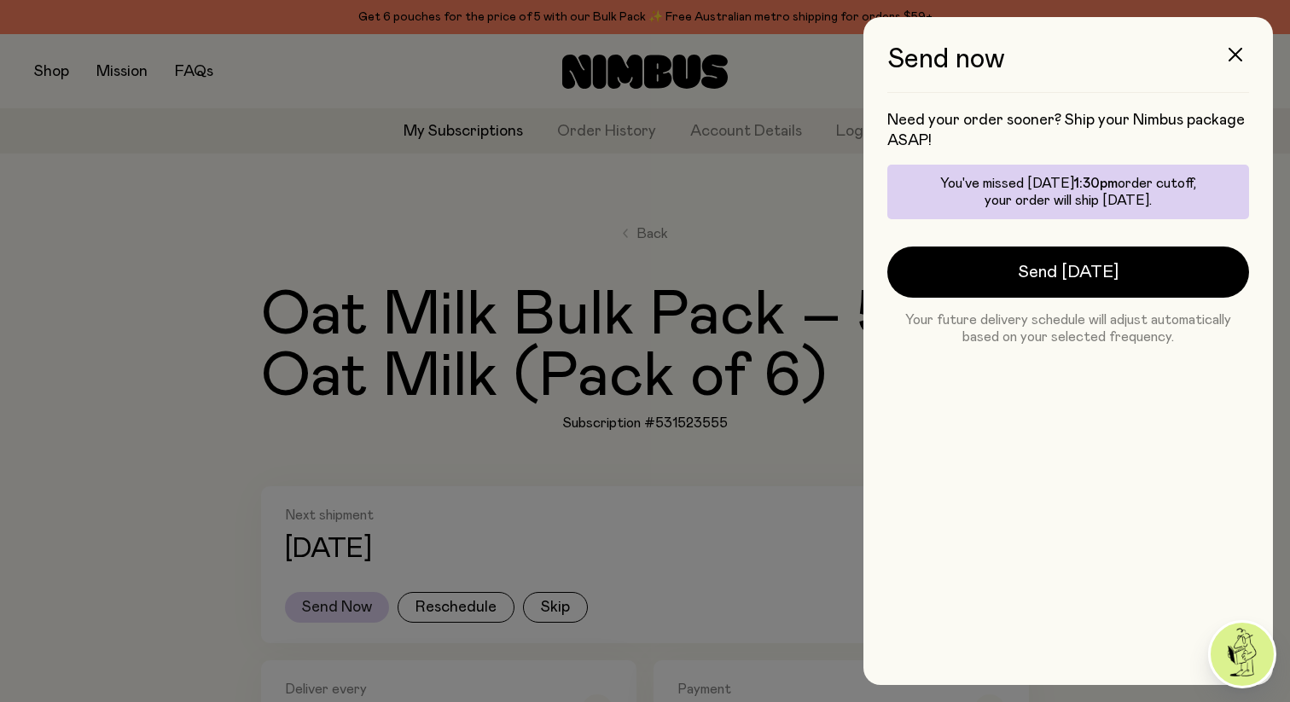
scroll to position [0, 0]
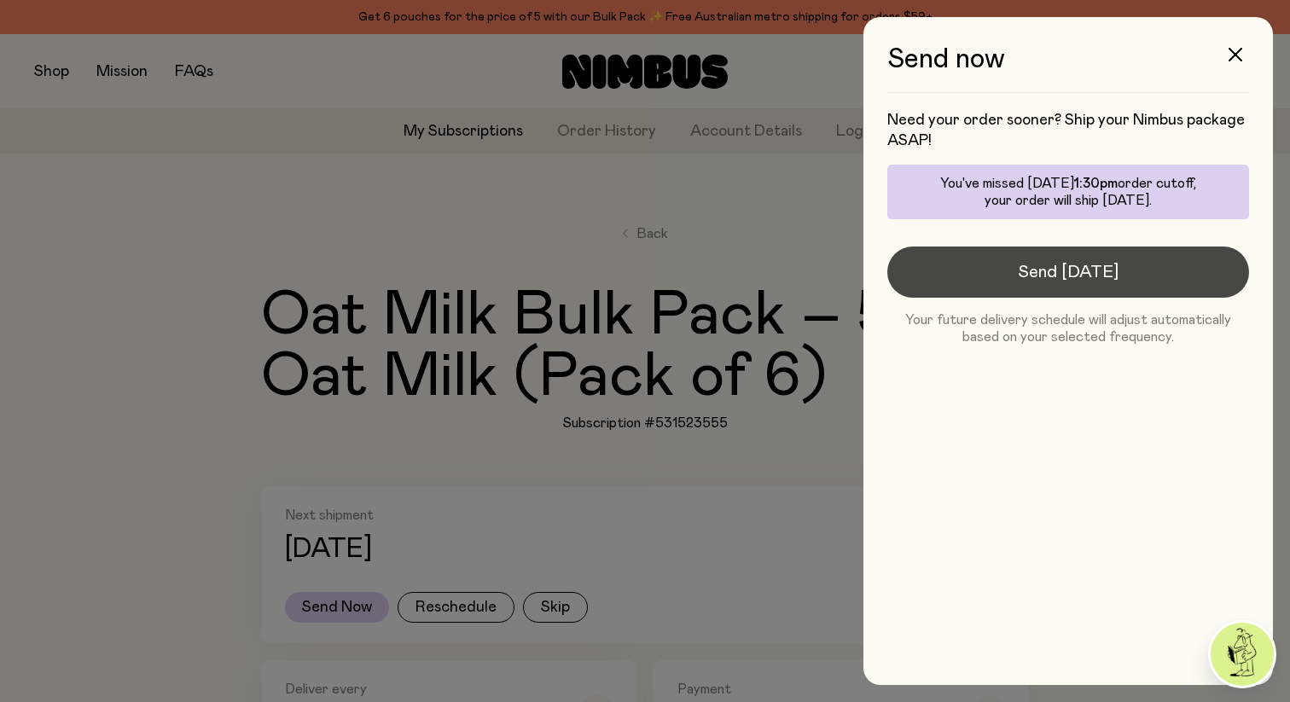
click at [1067, 272] on span "Send [DATE]" at bounding box center [1068, 272] width 101 height 24
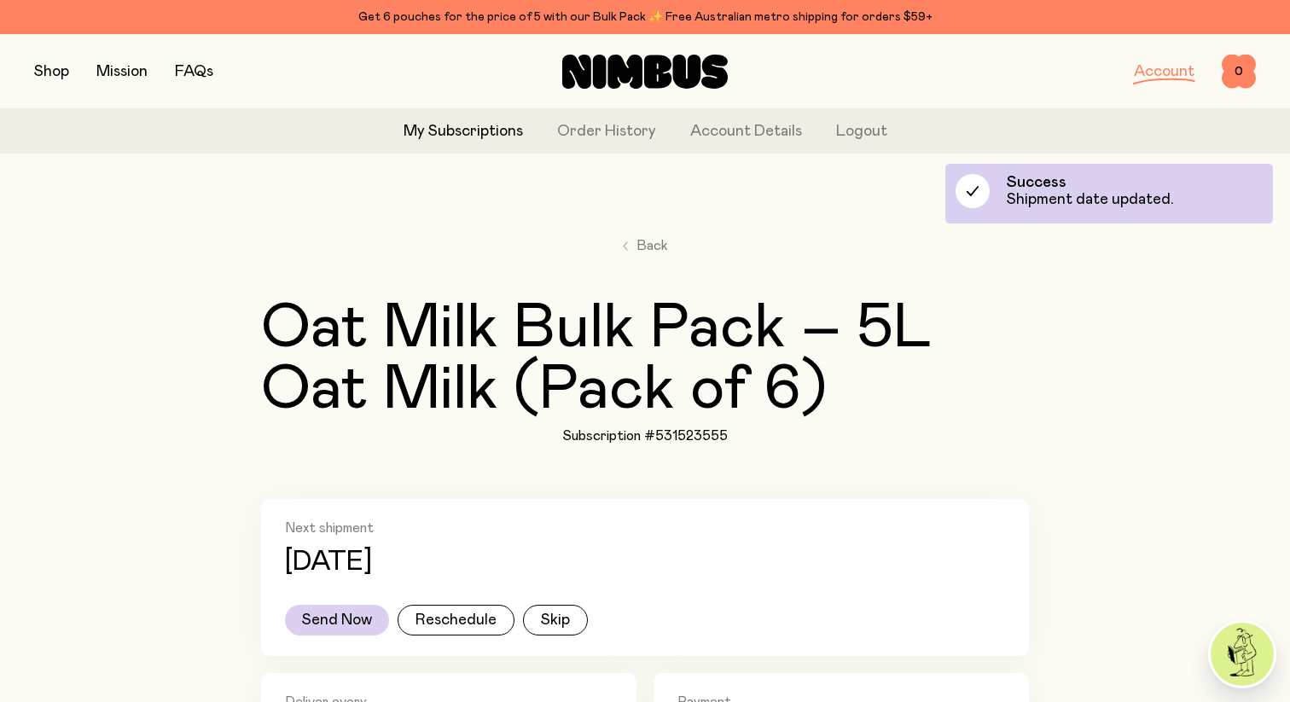
scroll to position [12, 0]
